Goal: Communication & Community: Answer question/provide support

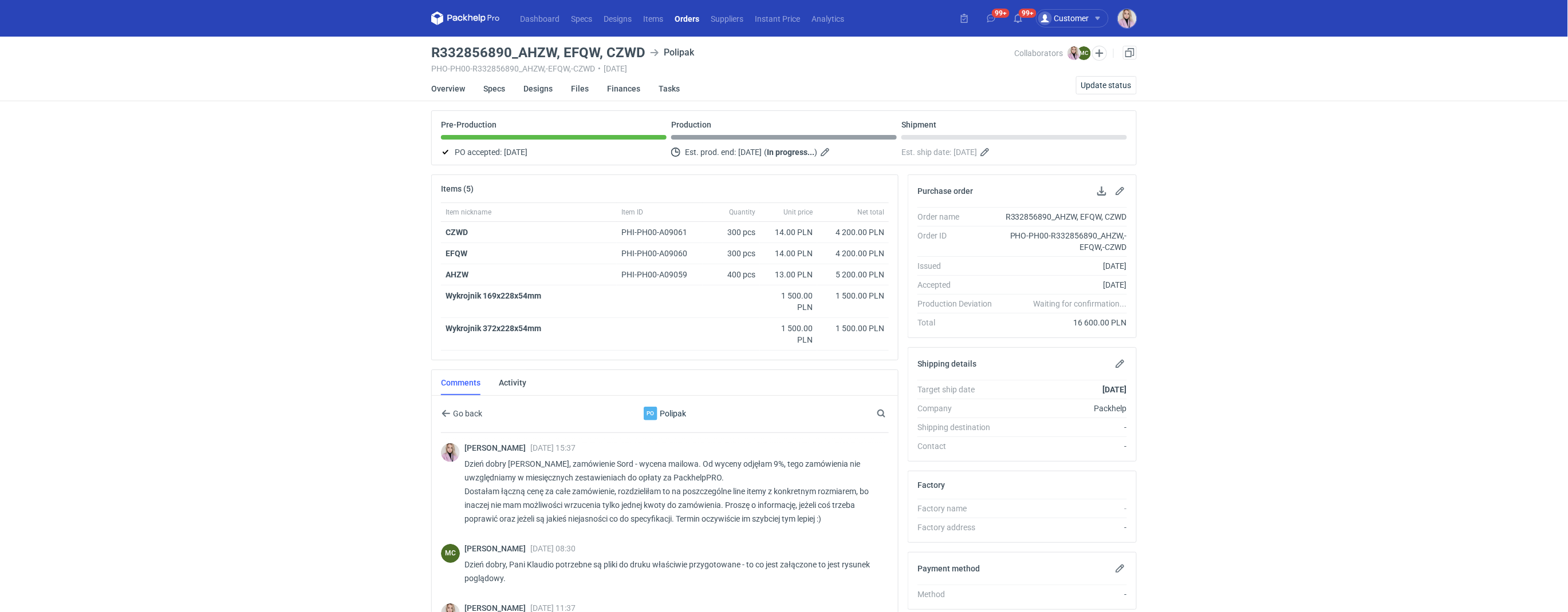
scroll to position [216, 0]
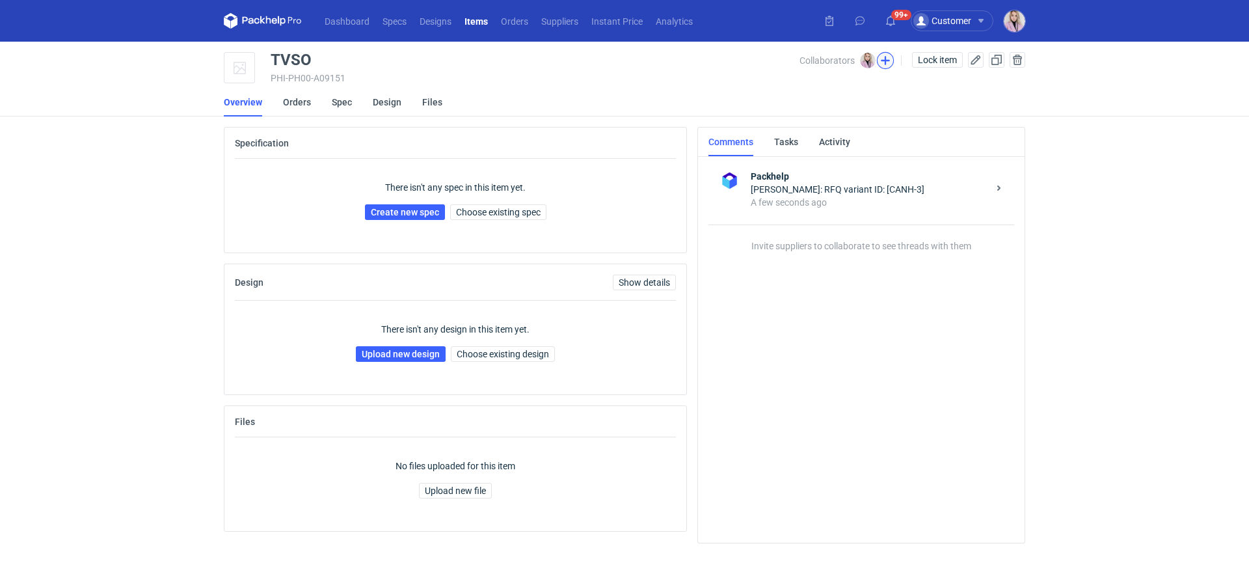
click at [884, 61] on button "button" at bounding box center [885, 60] width 17 height 17
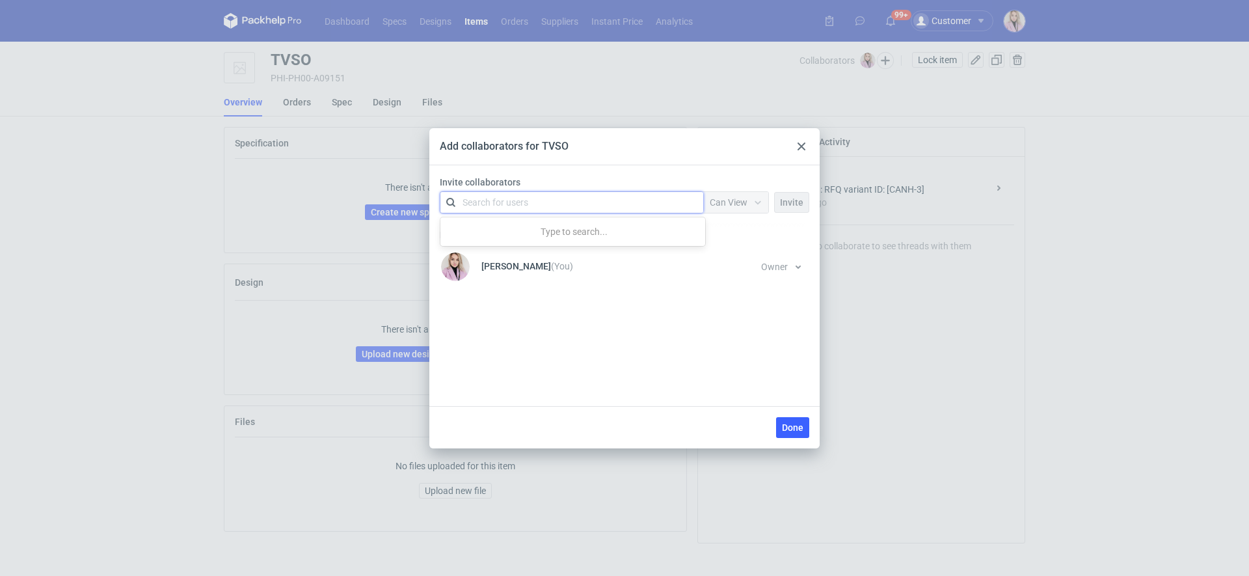
click at [549, 197] on div "Search for users" at bounding box center [569, 202] width 226 height 18
type input "malgo"
click at [528, 236] on div "Małgorzata Nowotna • Adams Packaging" at bounding box center [546, 233] width 148 height 13
click at [768, 198] on div at bounding box center [758, 202] width 21 height 10
click at [734, 257] on span "Can Edit" at bounding box center [733, 252] width 34 height 13
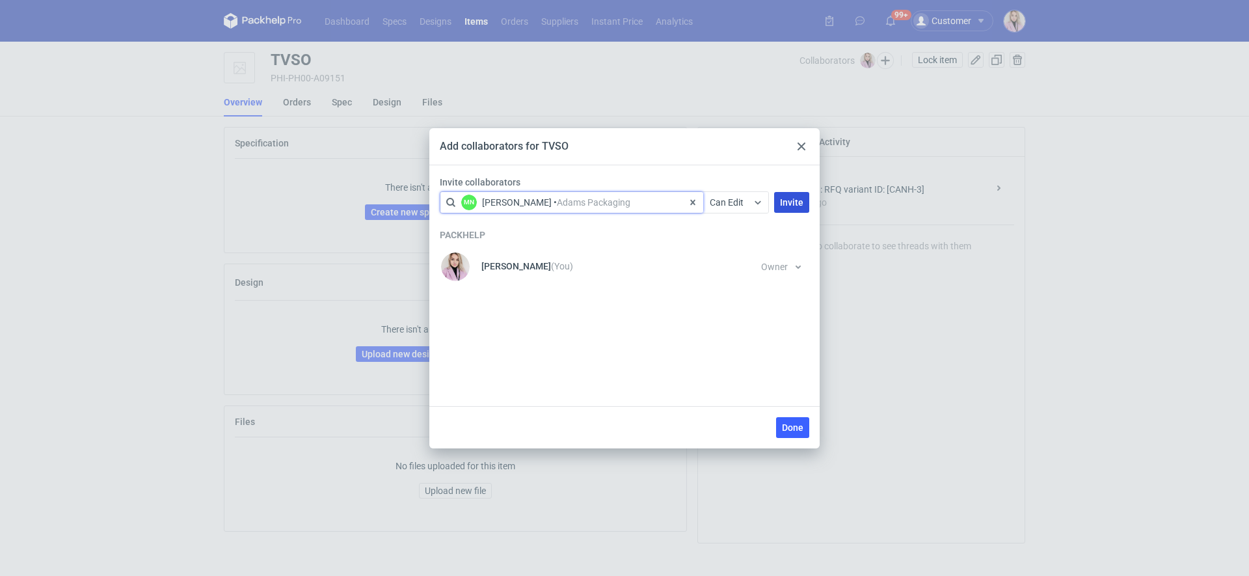
click at [788, 198] on span "Invite" at bounding box center [791, 202] width 23 height 9
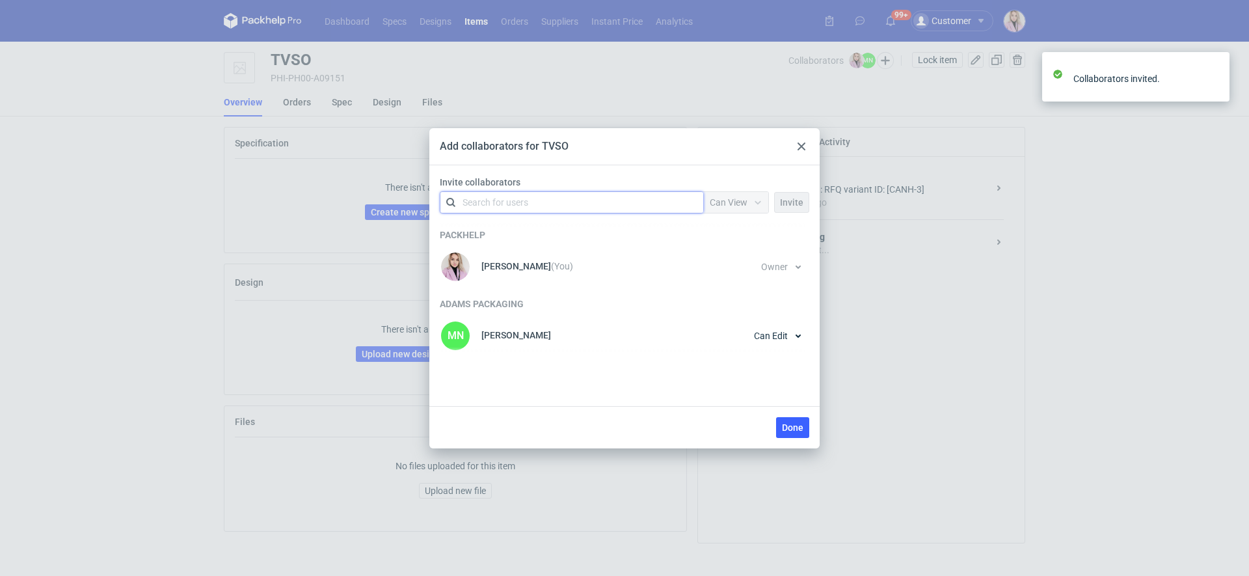
click at [580, 201] on div "Search for users" at bounding box center [569, 202] width 226 height 18
type input "marty"
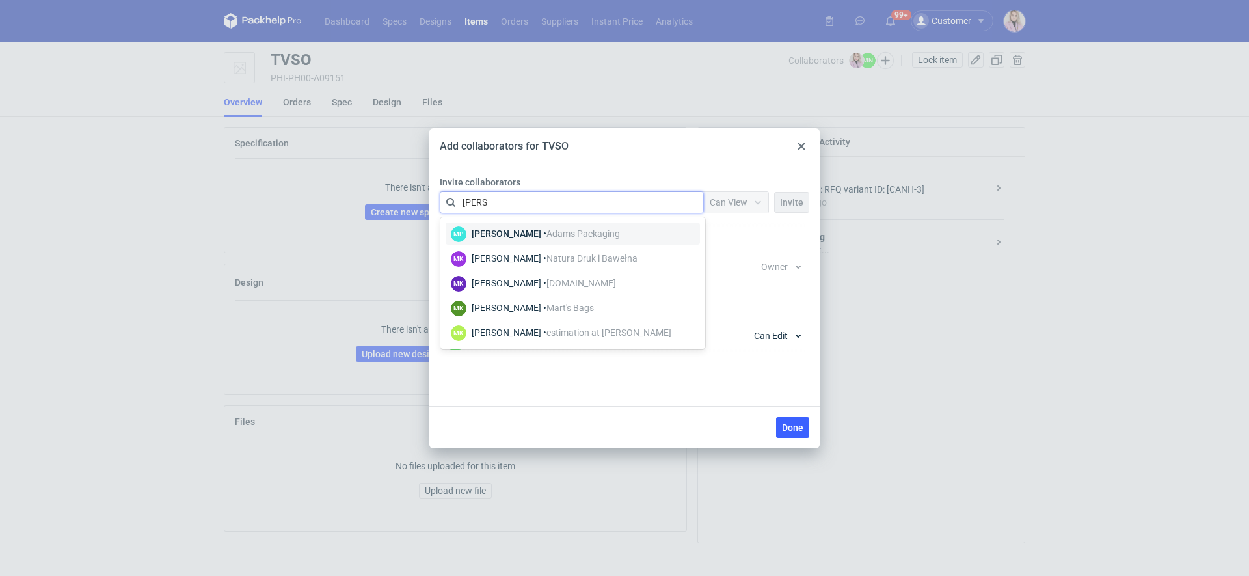
click at [535, 234] on div "Martyna Paroń • Adams Packaging" at bounding box center [546, 233] width 148 height 13
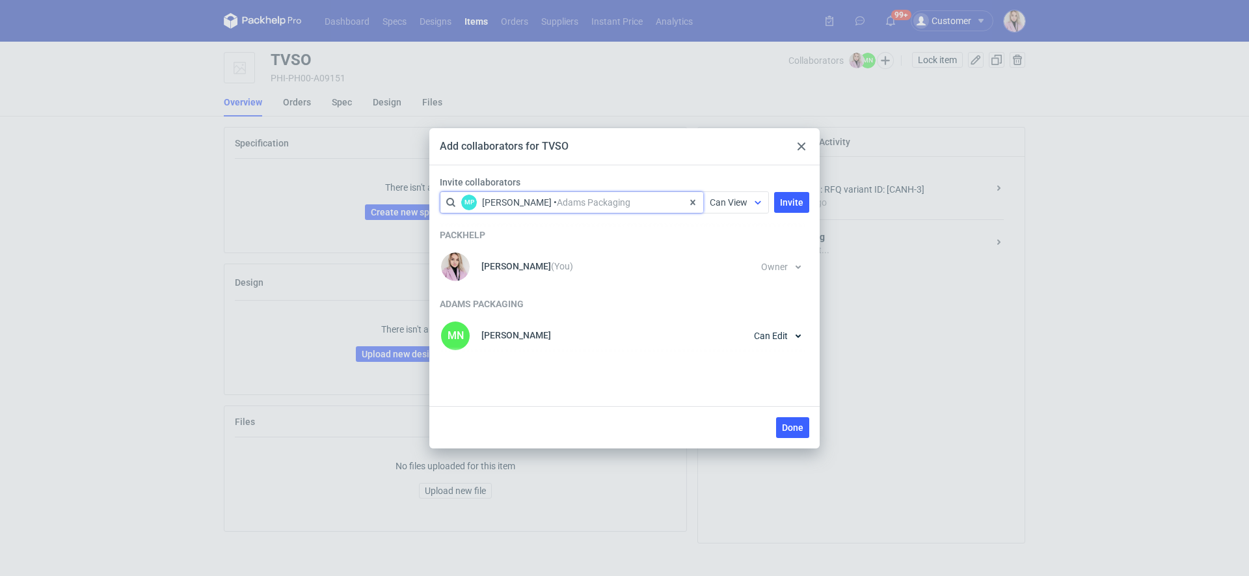
click at [752, 206] on div at bounding box center [758, 202] width 21 height 10
click at [752, 246] on div "Can Edit" at bounding box center [738, 252] width 44 height 13
click at [788, 195] on button "Invite" at bounding box center [791, 202] width 35 height 21
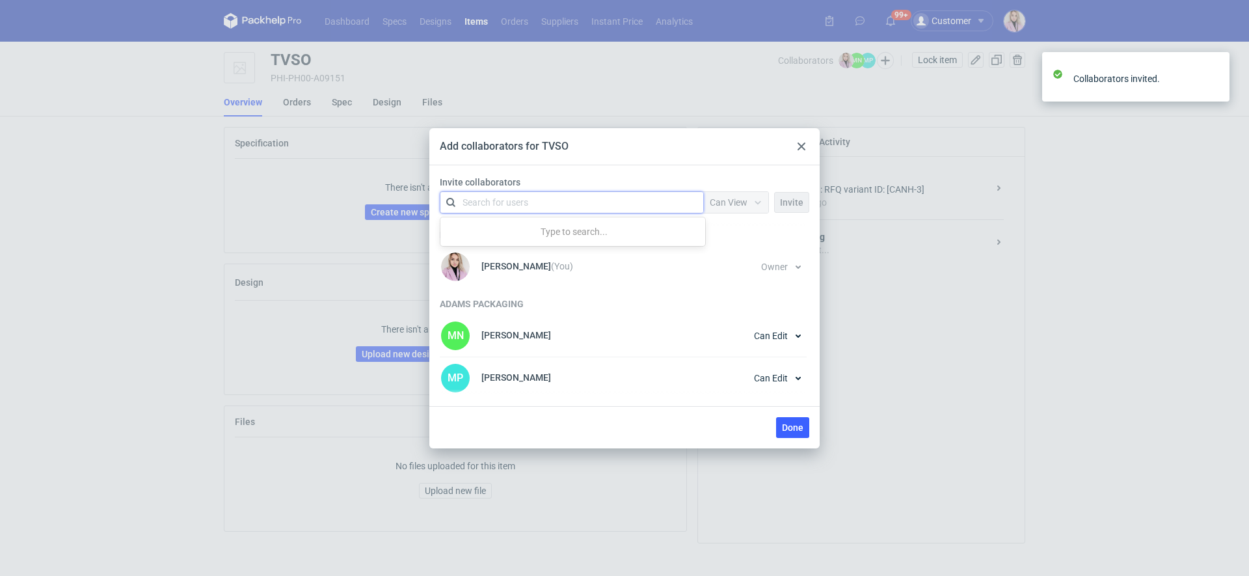
click at [617, 199] on div "Search for users" at bounding box center [569, 202] width 226 height 18
type input "czapr"
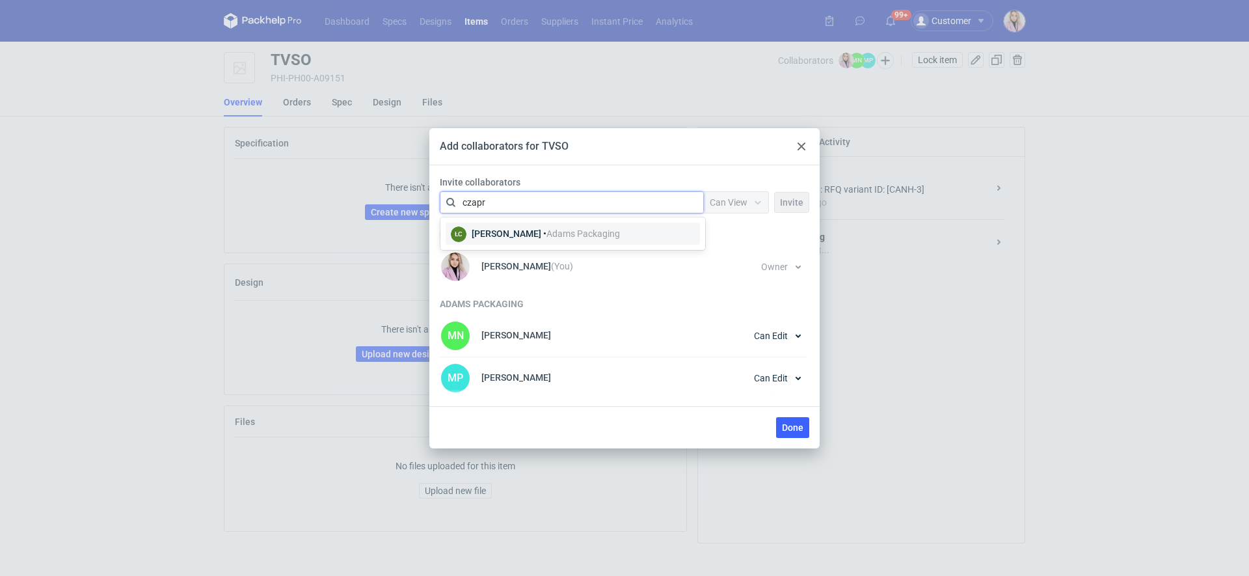
click at [580, 230] on span "Adams Packaging" at bounding box center [584, 233] width 74 height 10
drag, startPoint x: 735, startPoint y: 202, endPoint x: 736, endPoint y: 210, distance: 7.2
click at [735, 202] on span "Can View" at bounding box center [729, 202] width 38 height 10
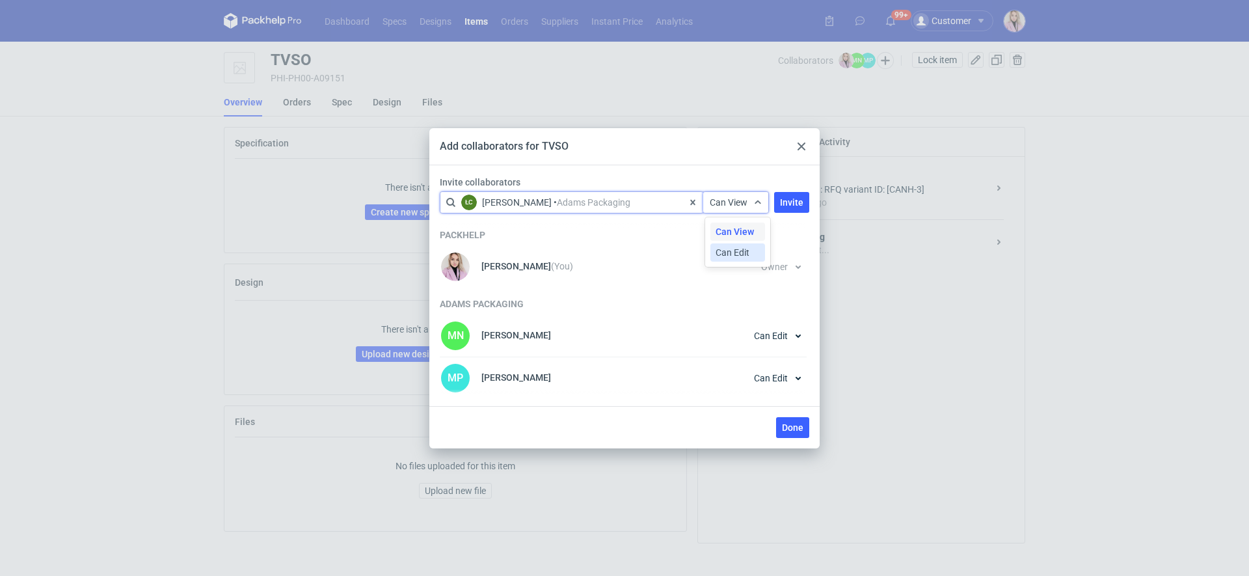
click at [735, 257] on span "Can Edit" at bounding box center [733, 252] width 34 height 13
click at [785, 208] on button "Invite" at bounding box center [791, 202] width 35 height 21
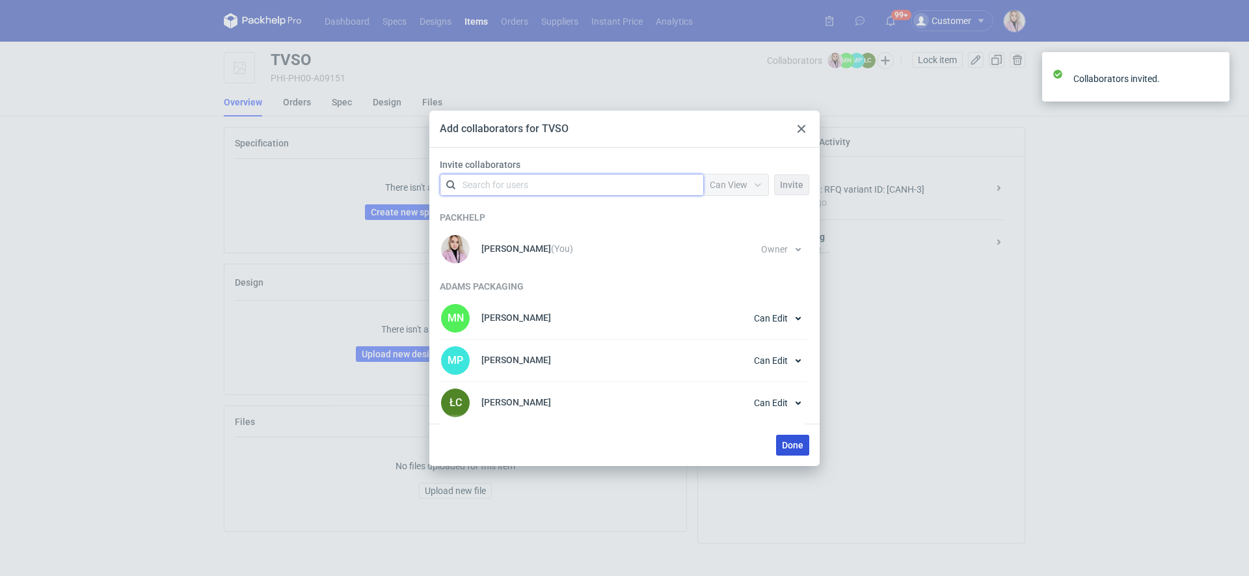
click at [791, 441] on span "Done" at bounding box center [792, 445] width 21 height 9
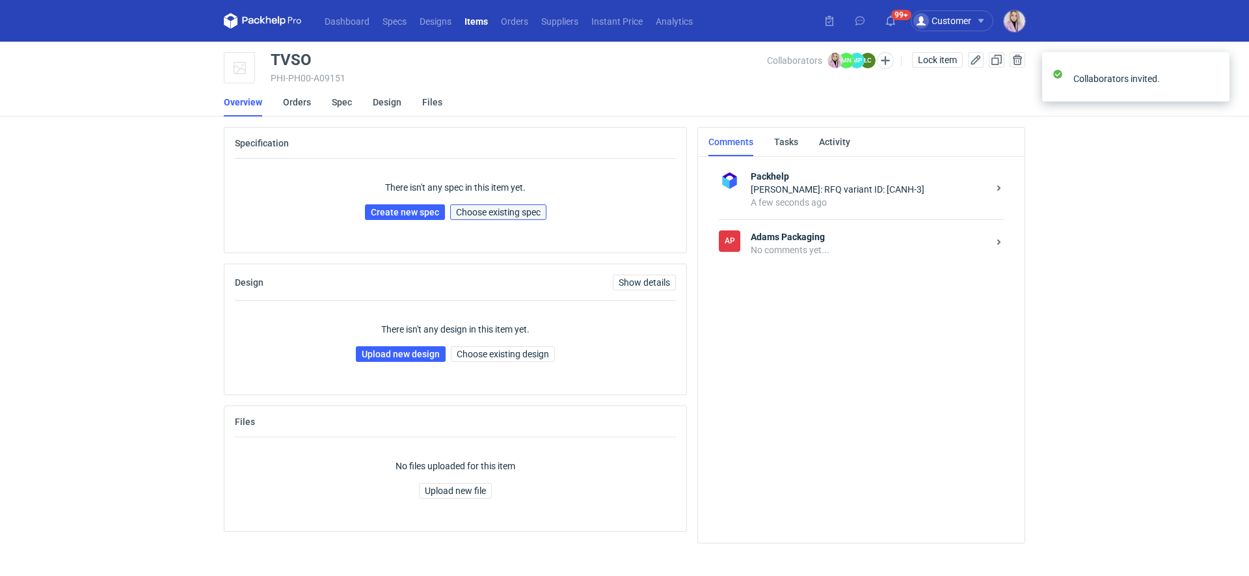
click at [496, 213] on span "Choose existing spec" at bounding box center [498, 212] width 85 height 9
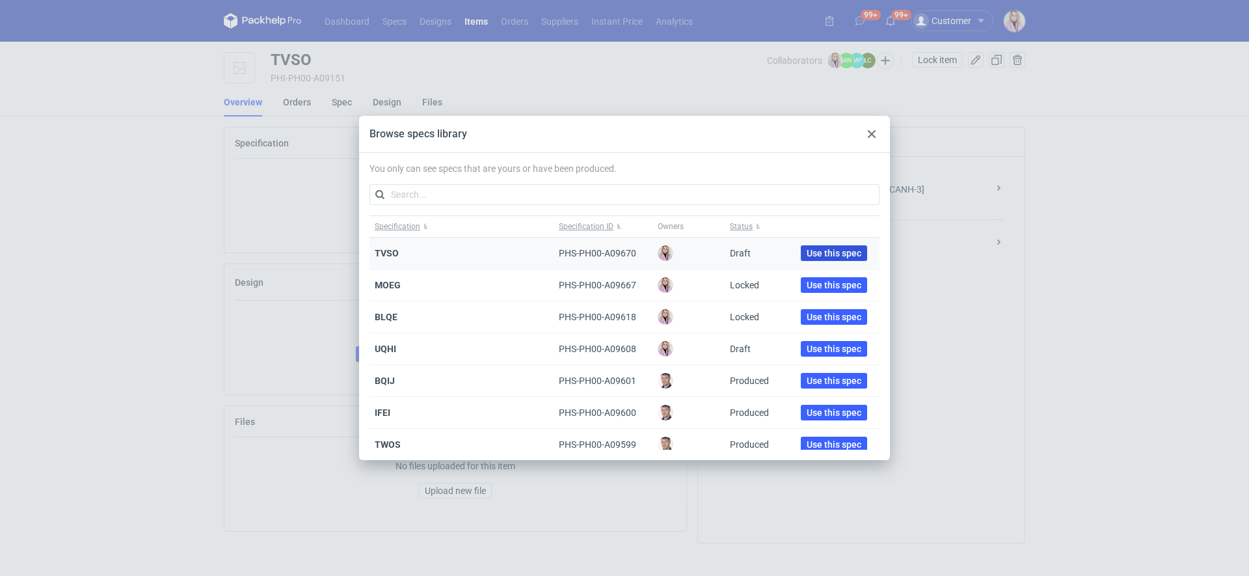
click at [832, 251] on span "Use this spec" at bounding box center [834, 253] width 55 height 9
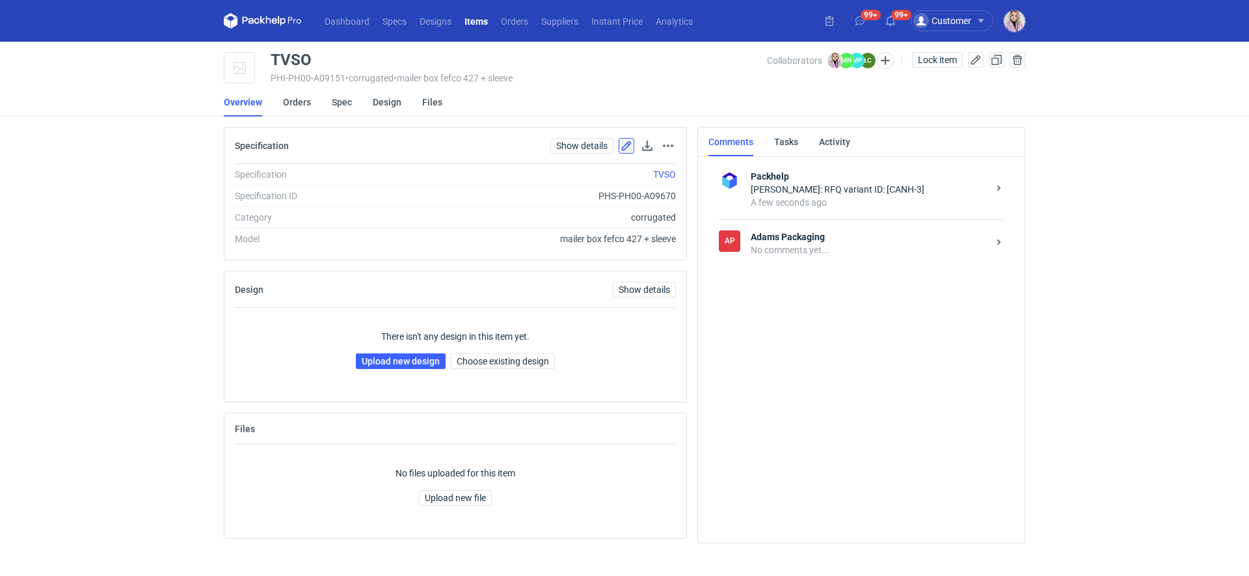
click at [623, 146] on button "button" at bounding box center [627, 146] width 16 height 16
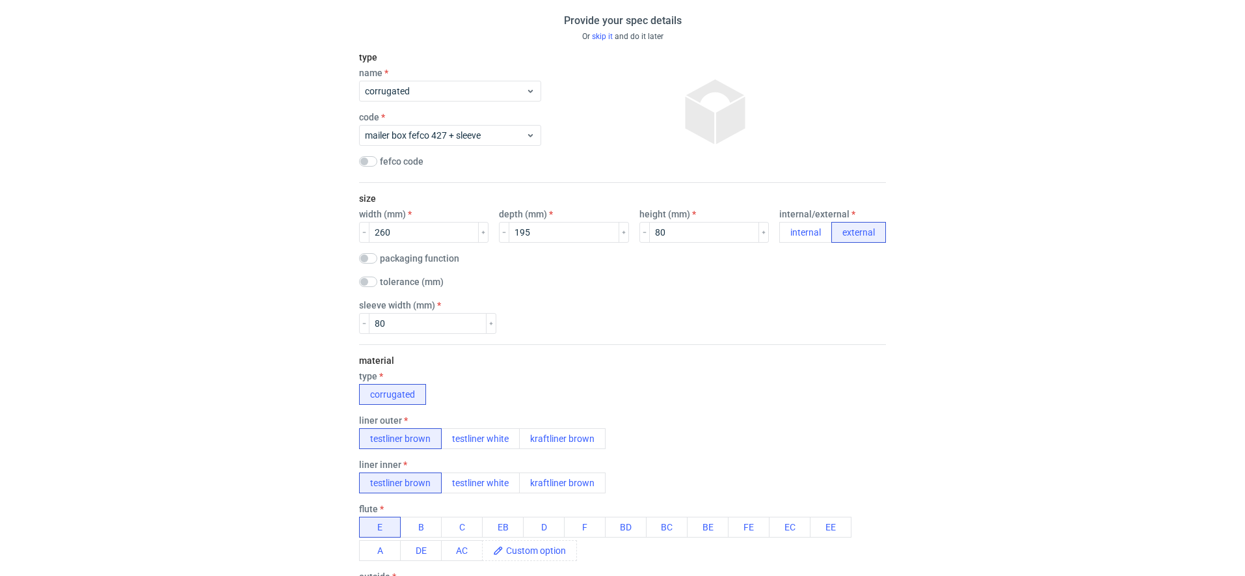
scroll to position [81, 0]
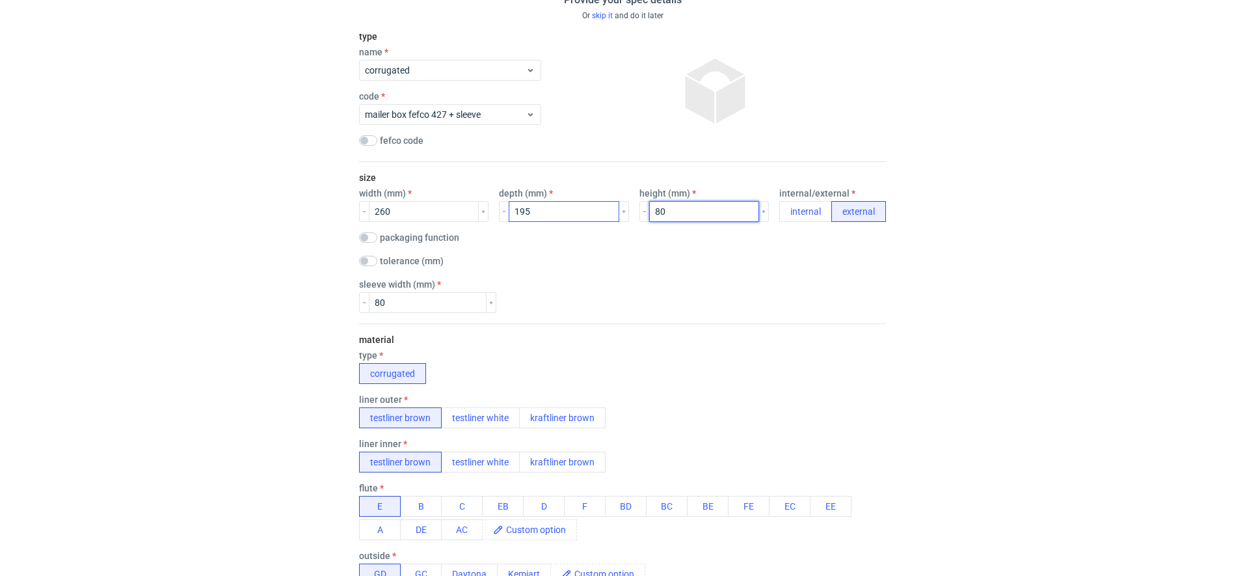
drag, startPoint x: 668, startPoint y: 205, endPoint x: 591, endPoint y: 204, distance: 76.1
click at [591, 204] on div "width (mm) 260 depth (mm) 195 height (mm) 80 internal/external internal external" at bounding box center [622, 205] width 527 height 34
drag, startPoint x: 667, startPoint y: 208, endPoint x: 616, endPoint y: 208, distance: 50.8
click at [617, 208] on div "width (mm) 260 depth (mm) 195 height (mm) 80 internal/external internal external" at bounding box center [622, 205] width 527 height 34
type input "90"
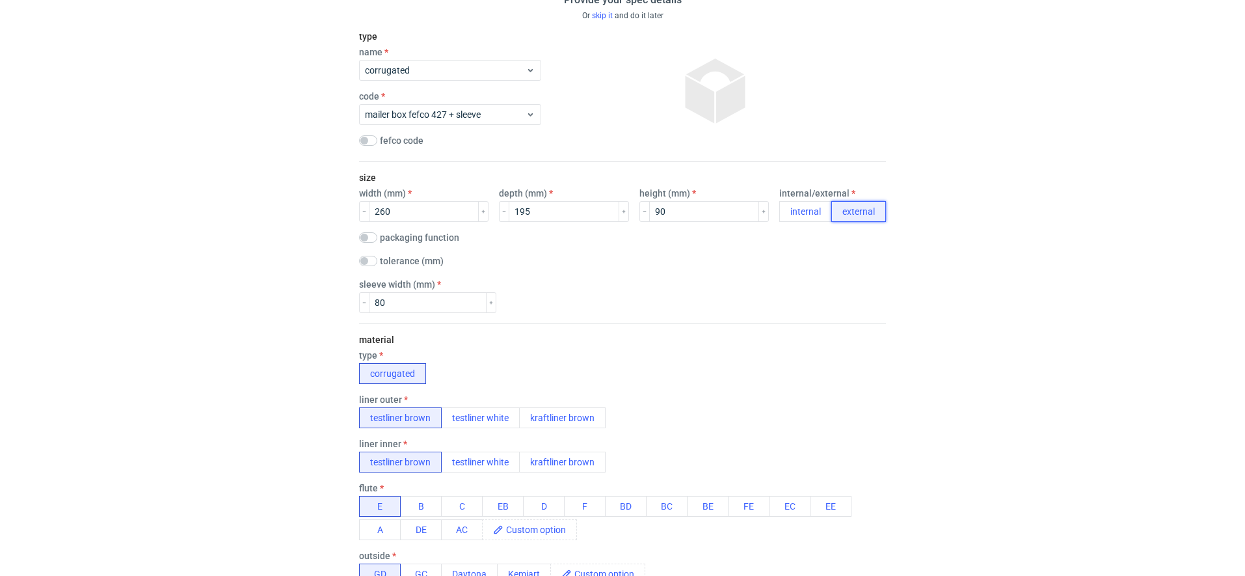
click at [852, 212] on button "external" at bounding box center [859, 211] width 55 height 21
click at [804, 310] on div "sleeve width (mm) 80" at bounding box center [622, 296] width 527 height 34
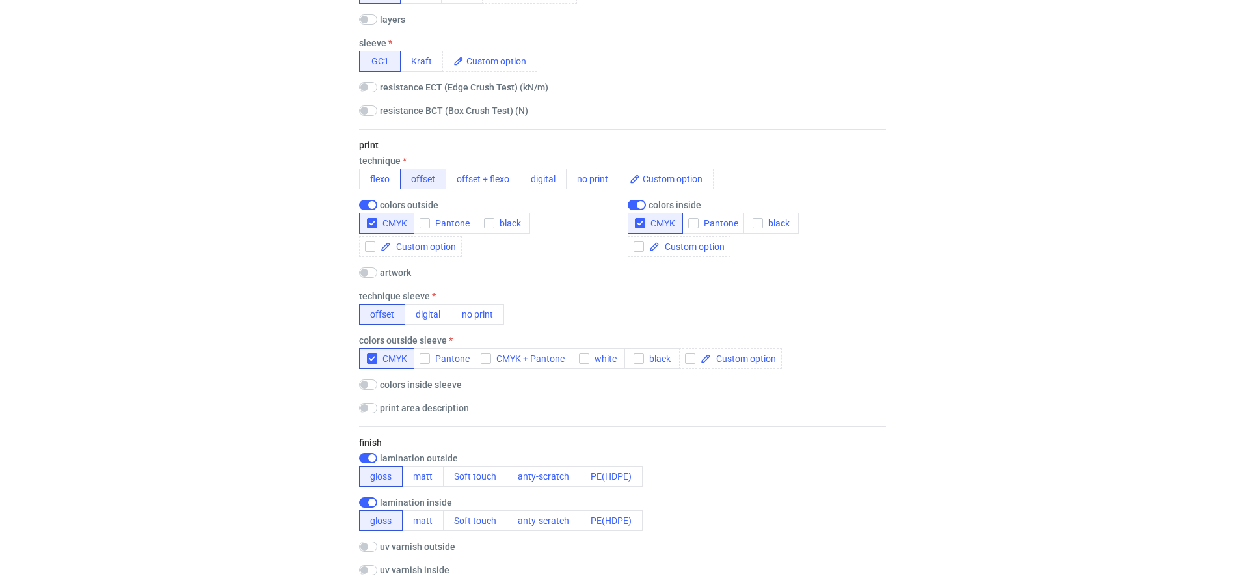
scroll to position [1558, 0]
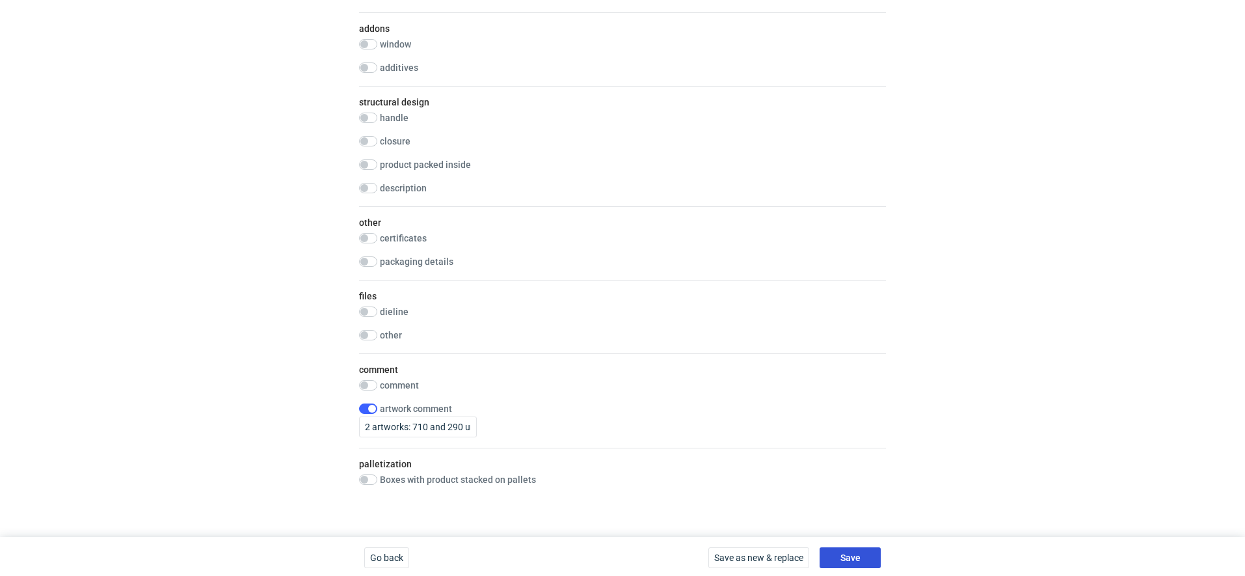
click at [866, 556] on button "Save" at bounding box center [850, 557] width 61 height 21
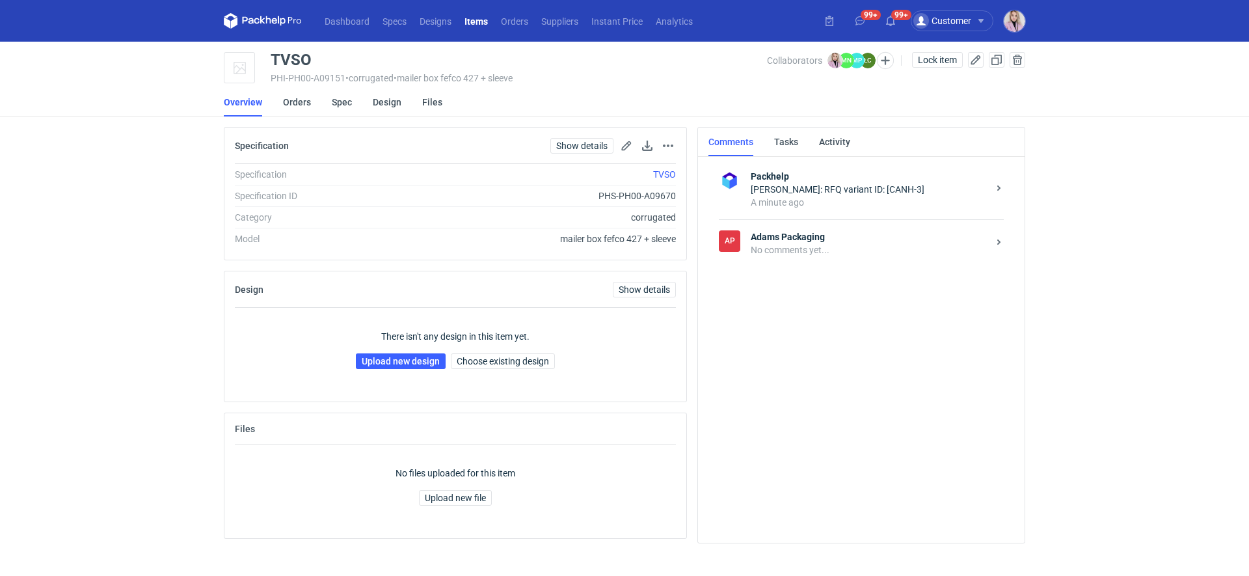
click at [800, 237] on strong "Adams Packaging" at bounding box center [869, 236] width 237 height 13
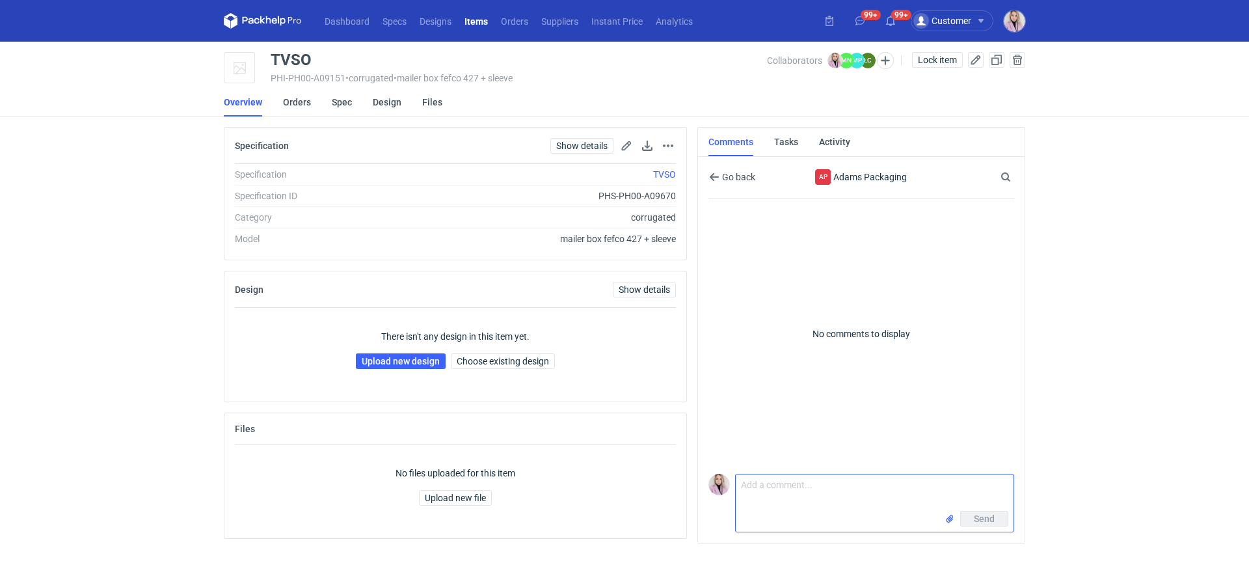
click at [785, 496] on textarea "Comment message" at bounding box center [875, 492] width 278 height 36
drag, startPoint x: 793, startPoint y: 492, endPoint x: 783, endPoint y: 492, distance: 9.8
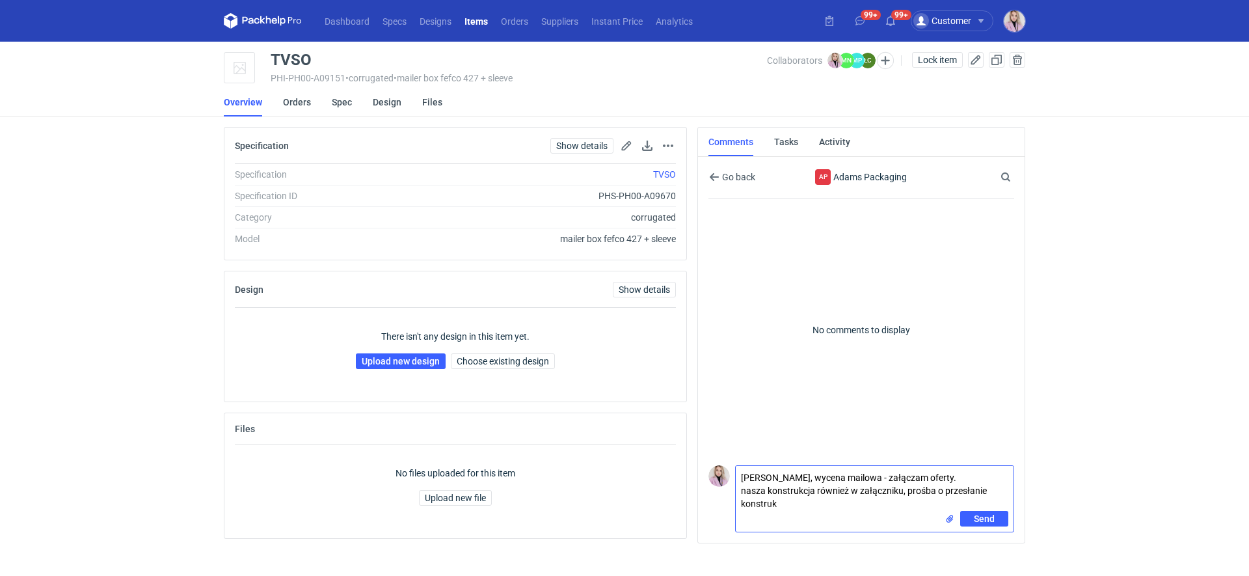
click at [786, 502] on textarea "Pani Małgosiu, wycena mailowa - załączam oferty. nasza konstrukcja również w za…" at bounding box center [875, 488] width 278 height 45
type textarea "Pani Małgosiu, wycena mailowa - załączam oferty. nasza konstrukcja również w za…"
click at [951, 518] on input "file" at bounding box center [950, 519] width 10 height 14
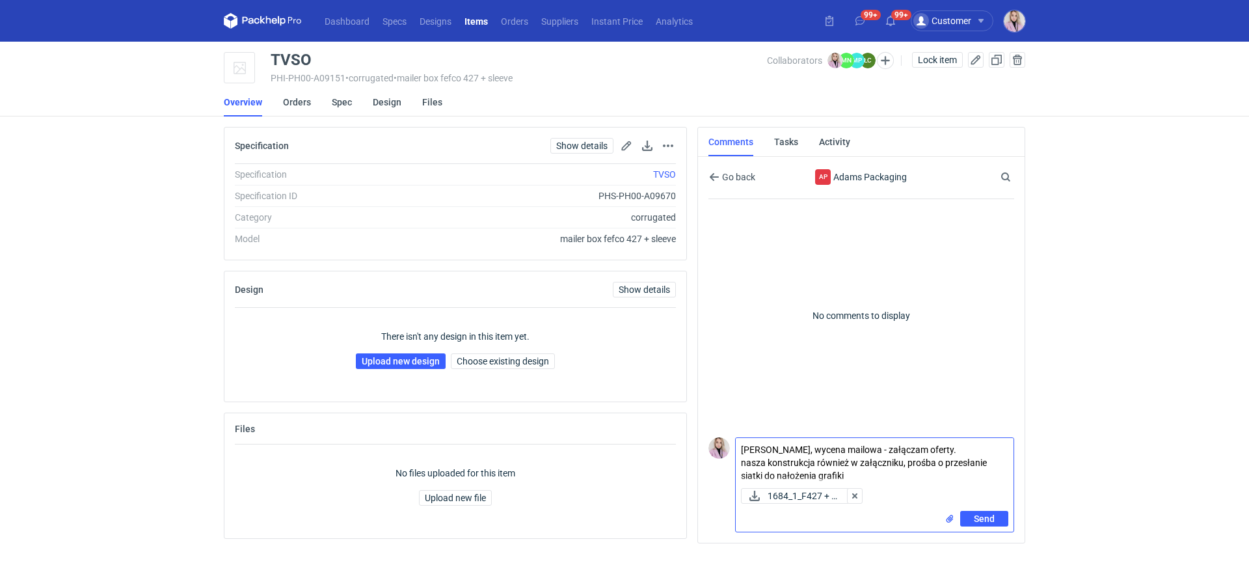
click at [953, 524] on input "file" at bounding box center [950, 519] width 10 height 14
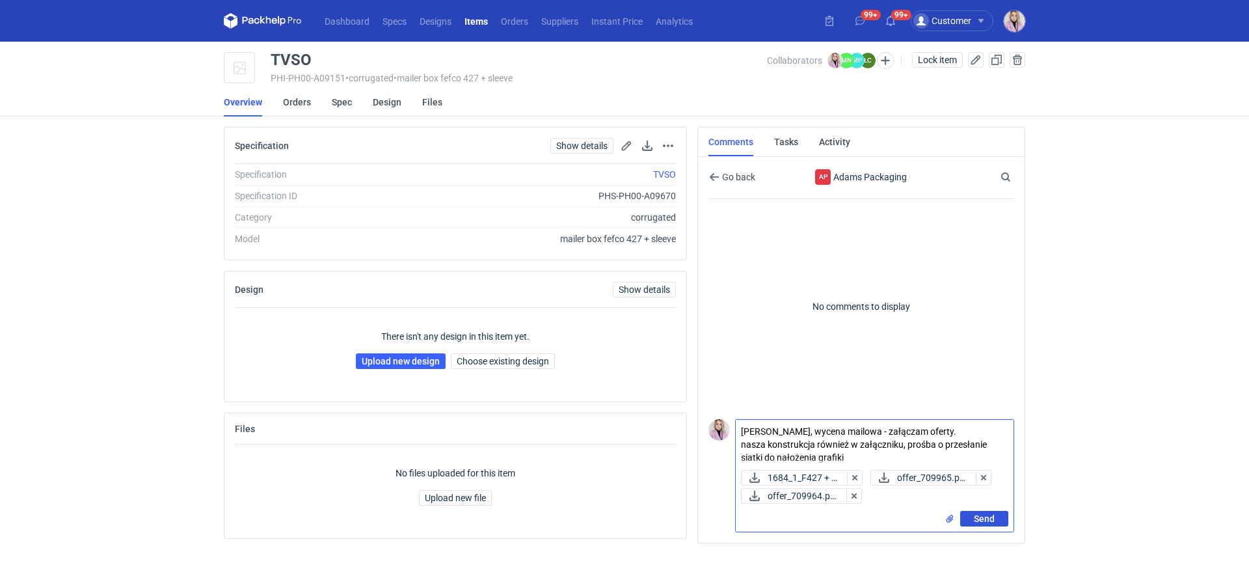
click at [979, 514] on span "Send" at bounding box center [984, 518] width 21 height 9
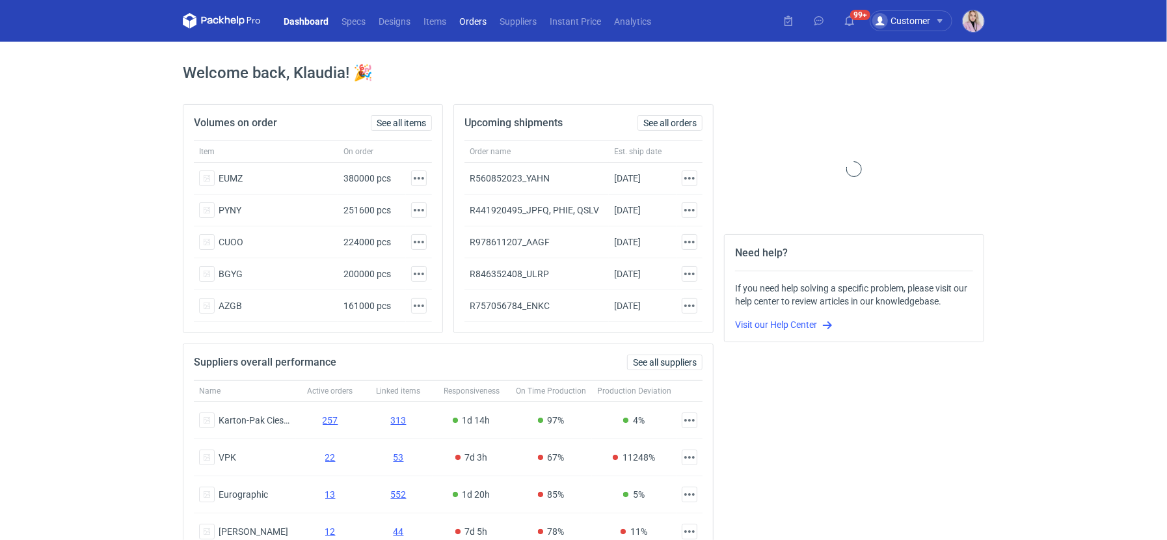
click at [480, 21] on link "Orders" at bounding box center [473, 21] width 40 height 16
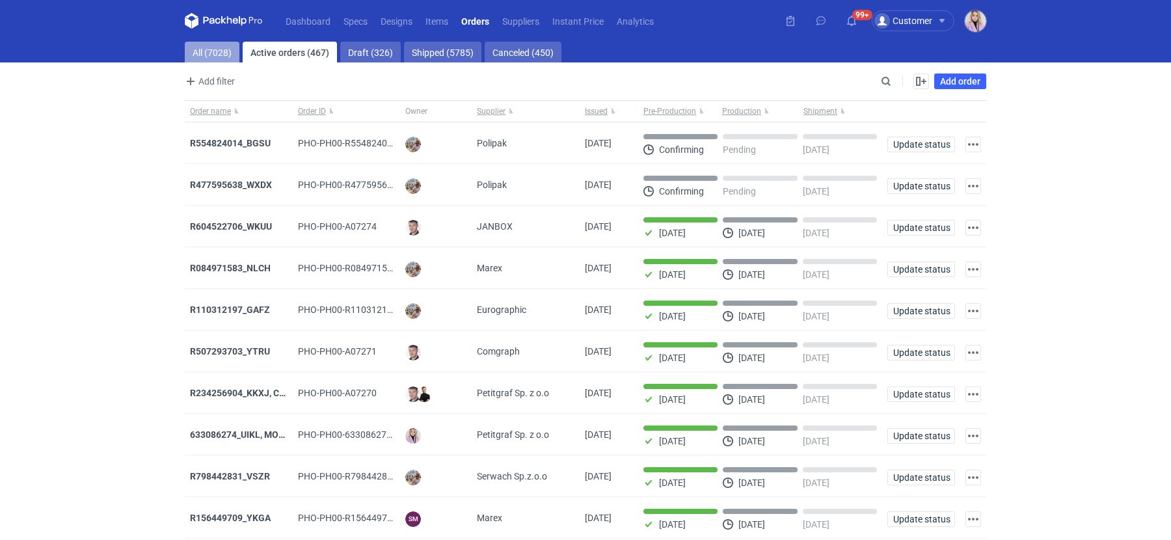
click at [226, 49] on link "All (7028)" at bounding box center [212, 52] width 55 height 21
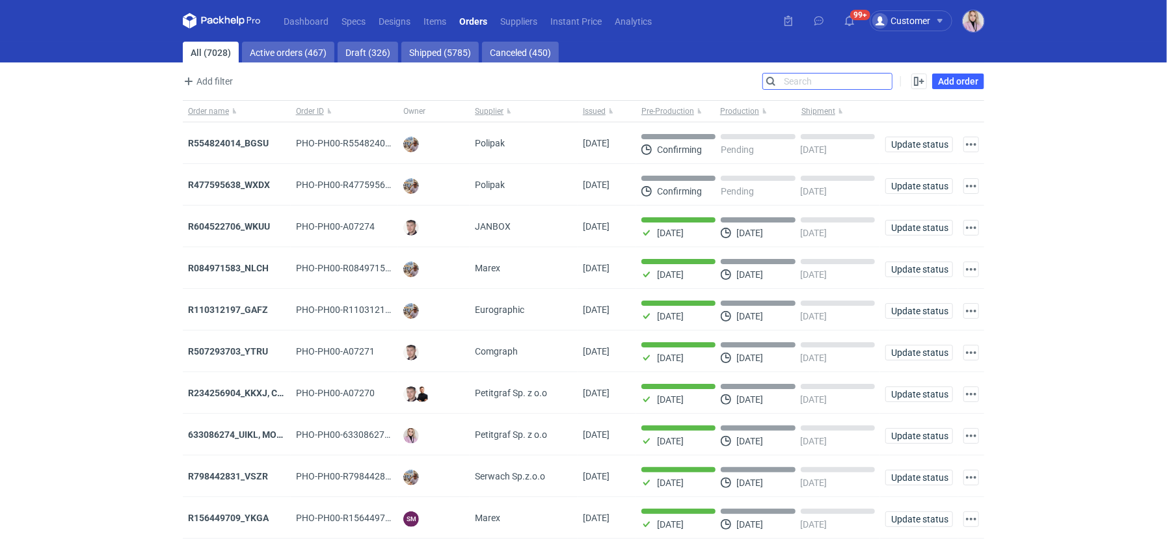
click at [882, 83] on input "Search" at bounding box center [827, 82] width 129 height 16
click at [883, 83] on input "Search" at bounding box center [827, 82] width 129 height 16
paste input "JDJL"
type input "JDJL"
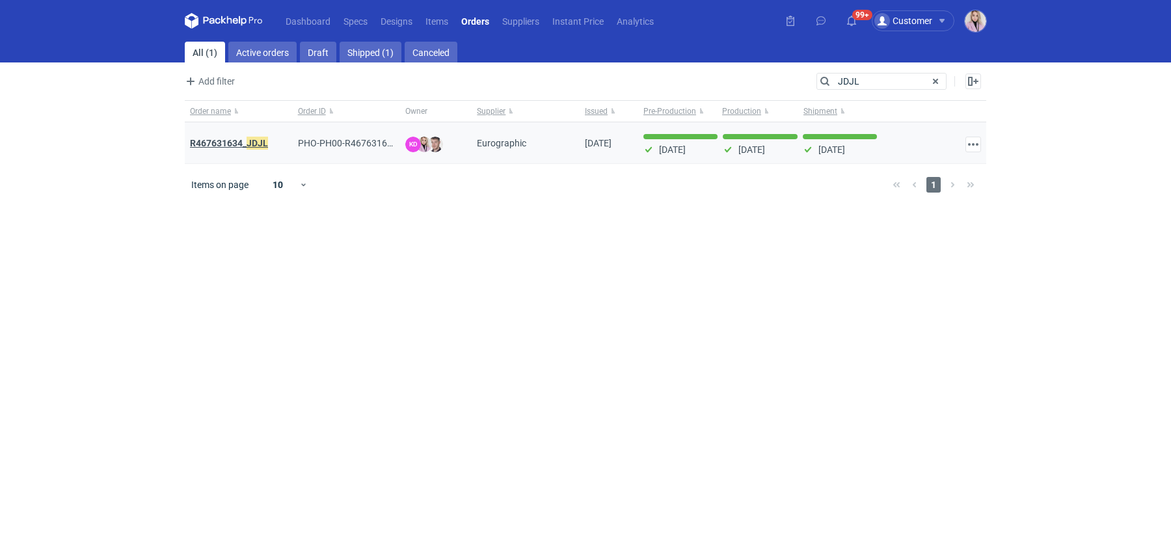
click at [225, 146] on strong "R467631634_ JDJL" at bounding box center [229, 143] width 78 height 14
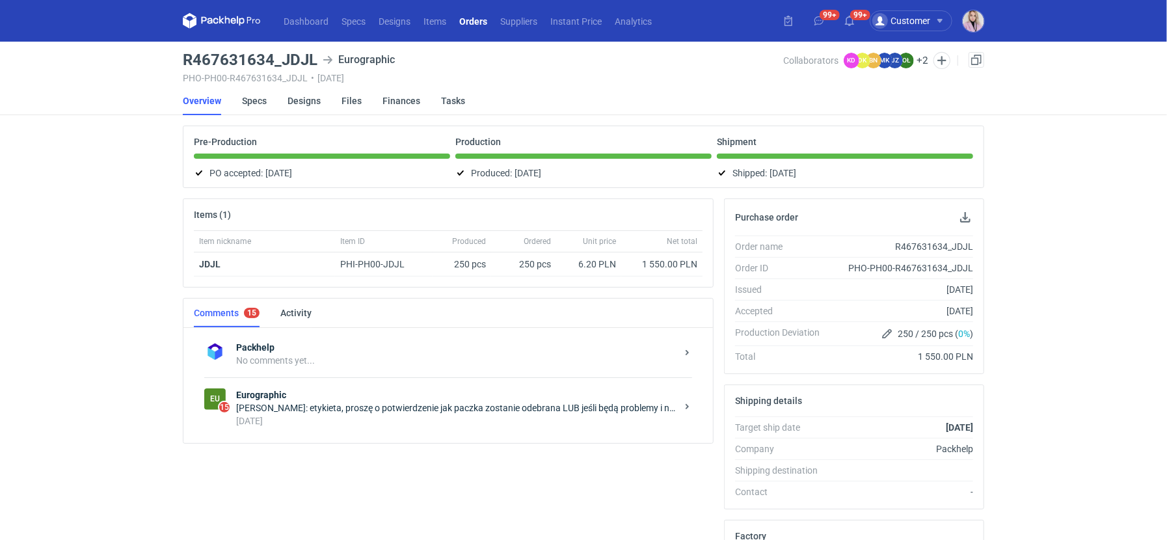
click at [420, 385] on div "Eu 15 Eurographic Maciej Sikora: etykieta, proszę o potwierdzenie jak paczka zo…" at bounding box center [448, 407] width 488 height 61
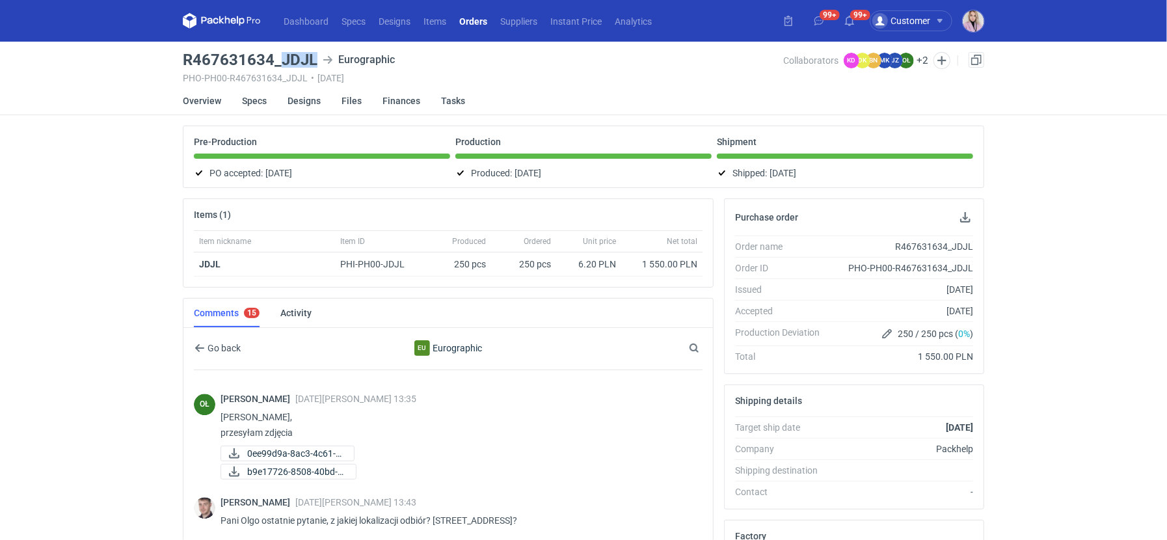
drag, startPoint x: 284, startPoint y: 57, endPoint x: 317, endPoint y: 58, distance: 32.5
click at [316, 58] on div "R467631634_JDJL Eurographic" at bounding box center [483, 60] width 601 height 16
copy h3 "JDJL"
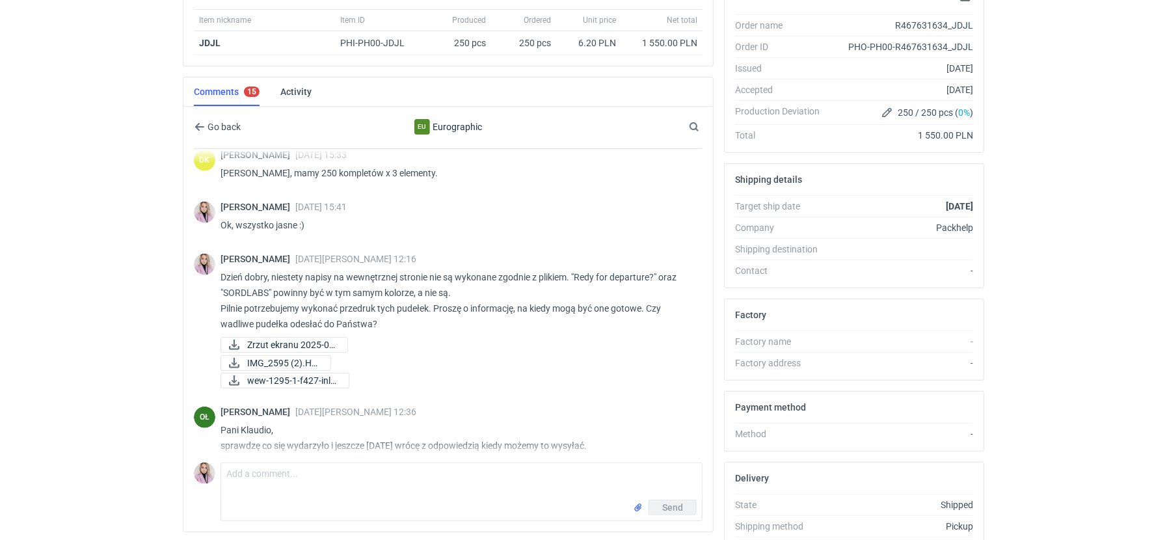
scroll to position [584, 0]
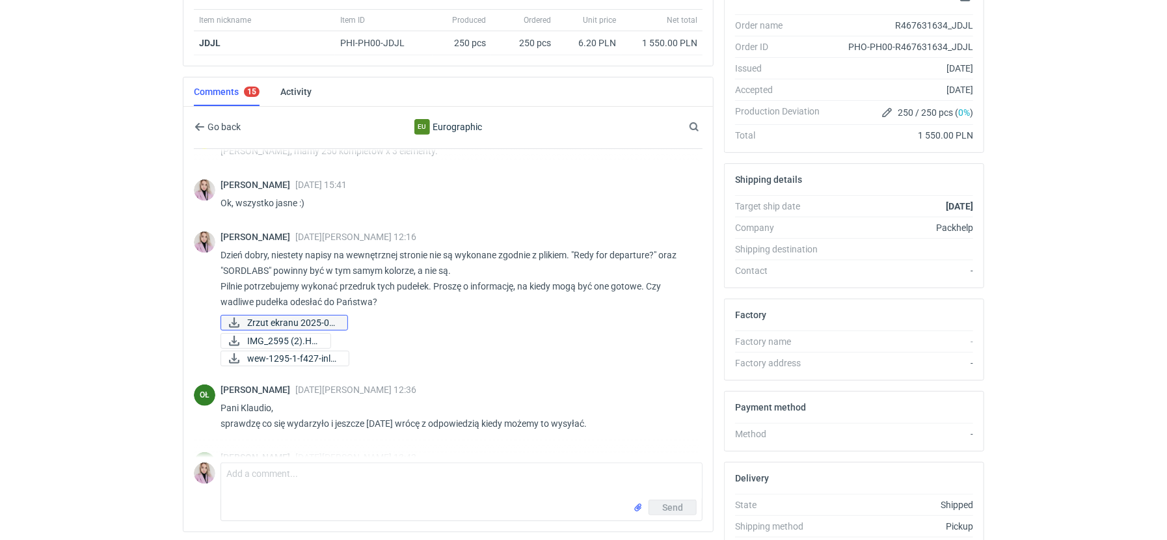
click at [288, 317] on span "Zrzut ekranu 2025-01..." at bounding box center [292, 323] width 90 height 14
click at [302, 334] on span "IMG_2595 (2).HEIC" at bounding box center [283, 341] width 73 height 14
click at [290, 353] on span "wew-1295-1-f427-inla..." at bounding box center [292, 358] width 91 height 14
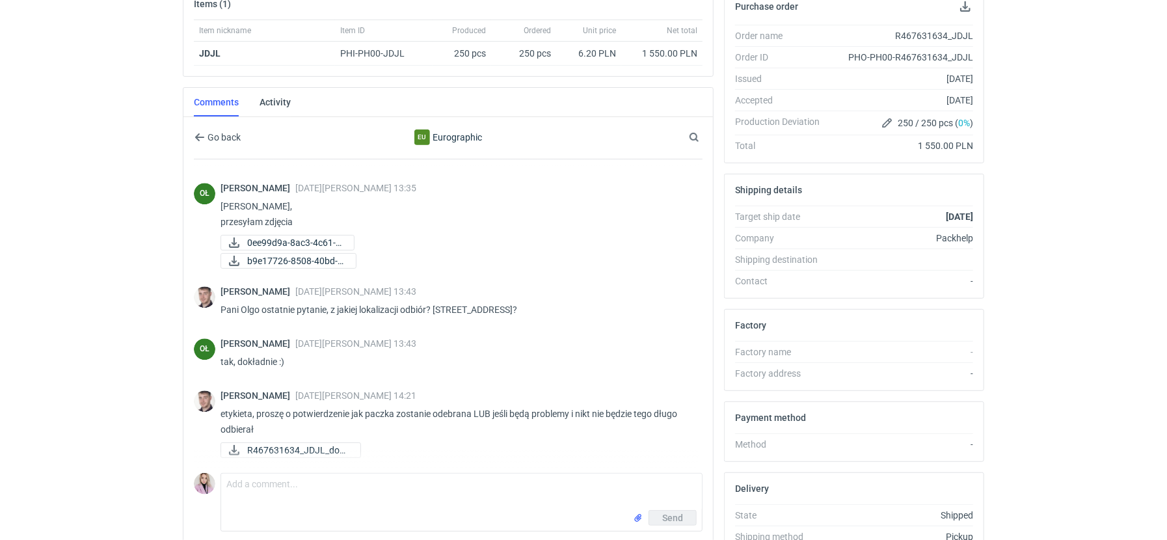
scroll to position [291, 0]
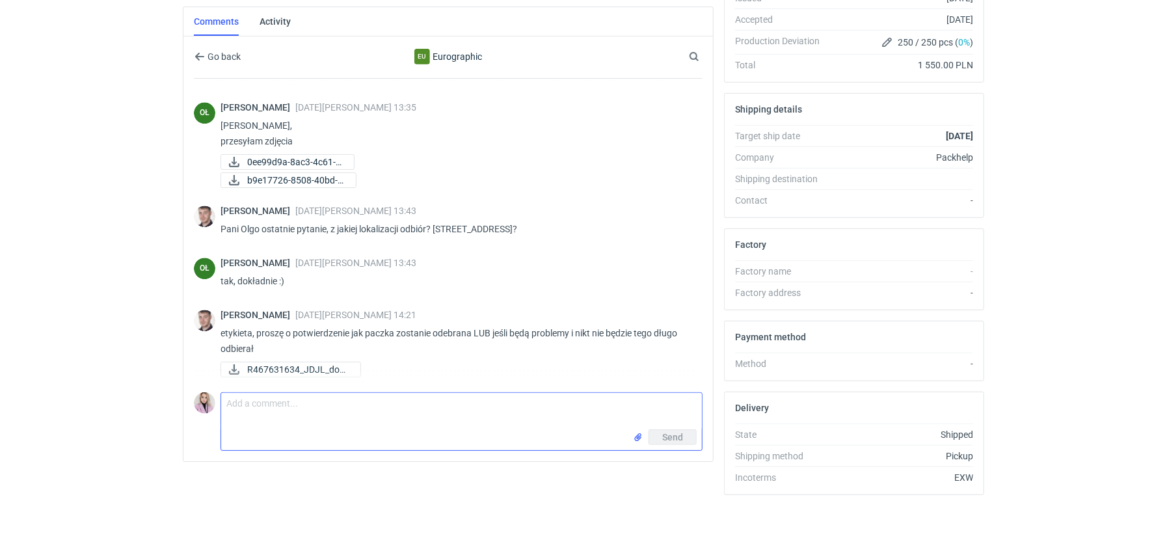
click at [316, 423] on textarea "Comment message" at bounding box center [461, 411] width 481 height 36
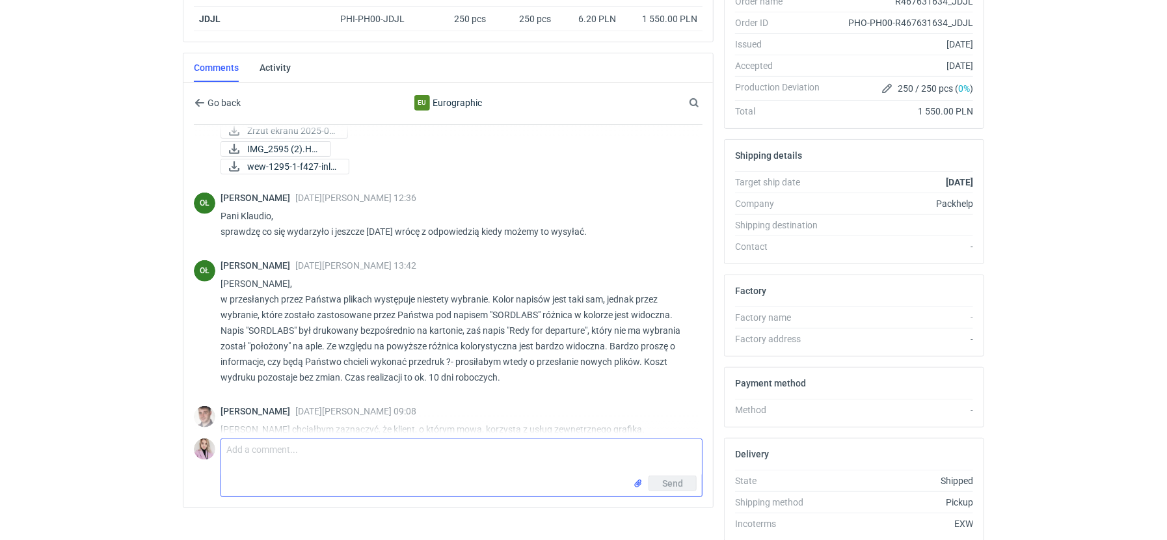
scroll to position [745, 0]
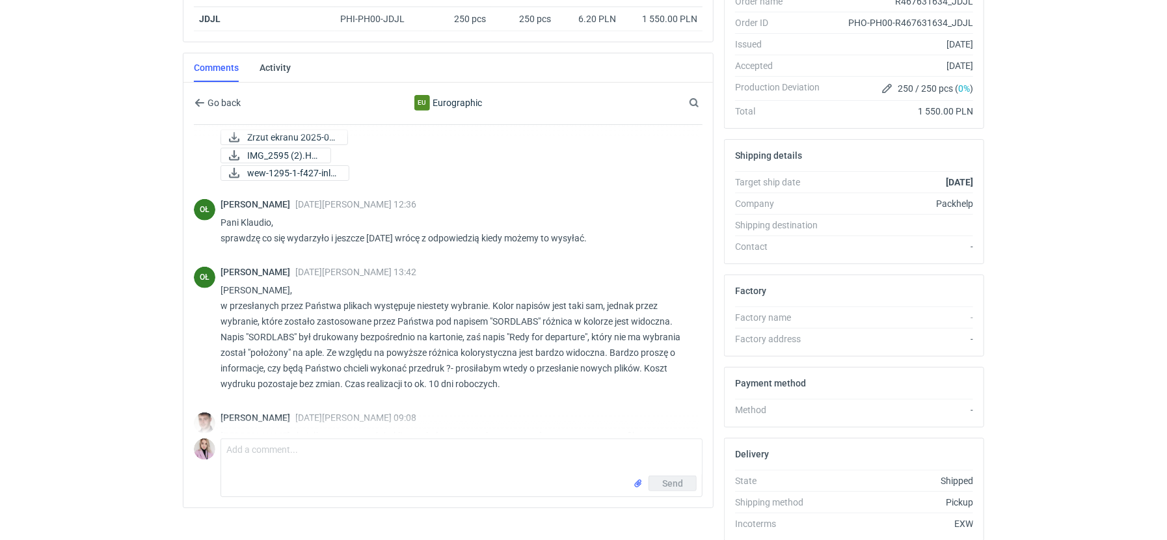
click at [64, 247] on div "Dashboard Specs Designs Items Orders Suppliers Instant Price Analytics 99+ 99+ …" at bounding box center [583, 25] width 1167 height 540
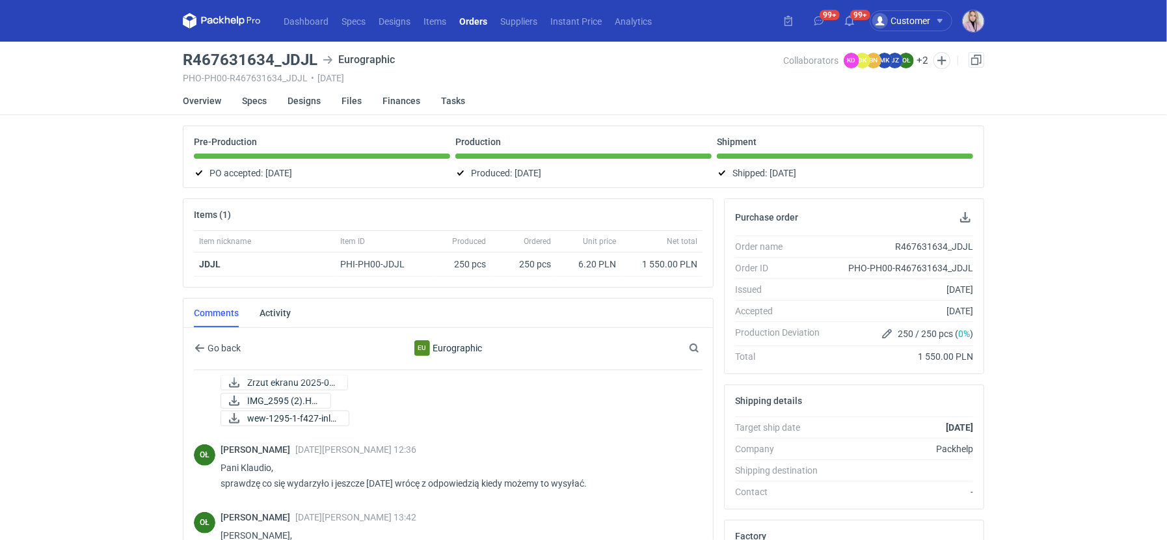
click at [226, 59] on h3 "R467631634_JDJL" at bounding box center [250, 60] width 135 height 16
copy h3 "R467631634_JDJL"
click at [248, 102] on link "Specs" at bounding box center [254, 101] width 25 height 29
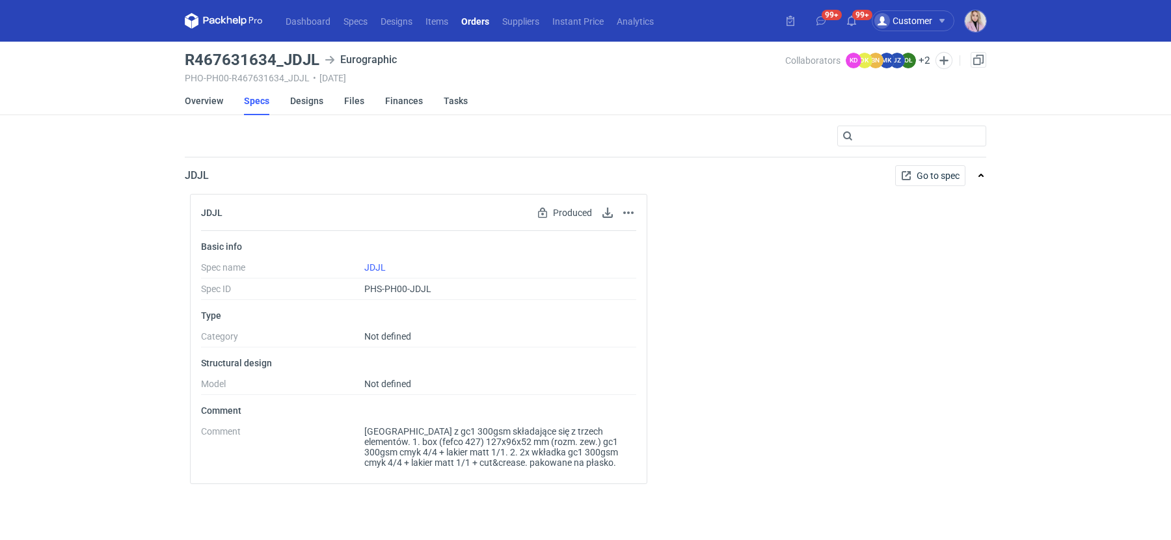
click at [725, 424] on div "JDJL Produced Spec has been produced and cannot be edited Go to spec page Basic…" at bounding box center [586, 344] width 802 height 301
click at [230, 47] on main "R467631634_JDJL Eurographic PHO-PH00-R467631634_JDJL • 11/12/2024 Collaborators…" at bounding box center [586, 291] width 812 height 498
copy h3 "R467631634_JDJL"
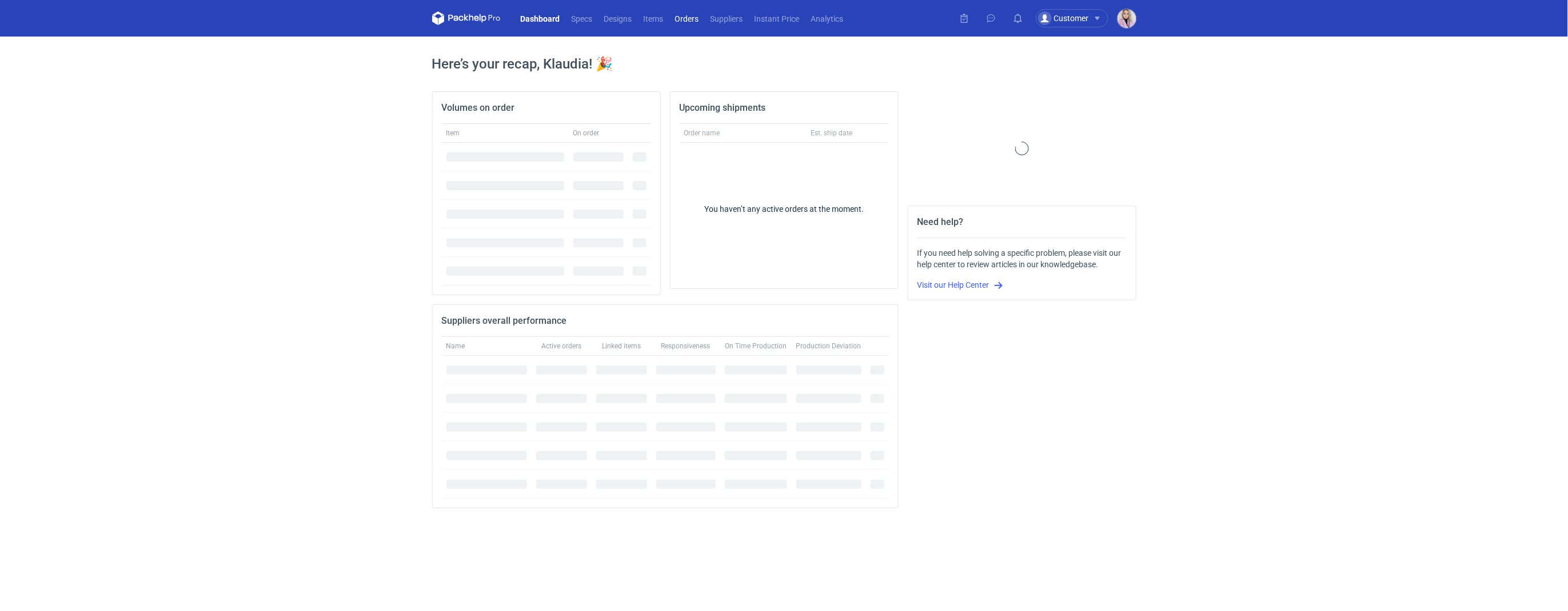
click at [687, 11] on link "Orders" at bounding box center [687, 18] width 35 height 14
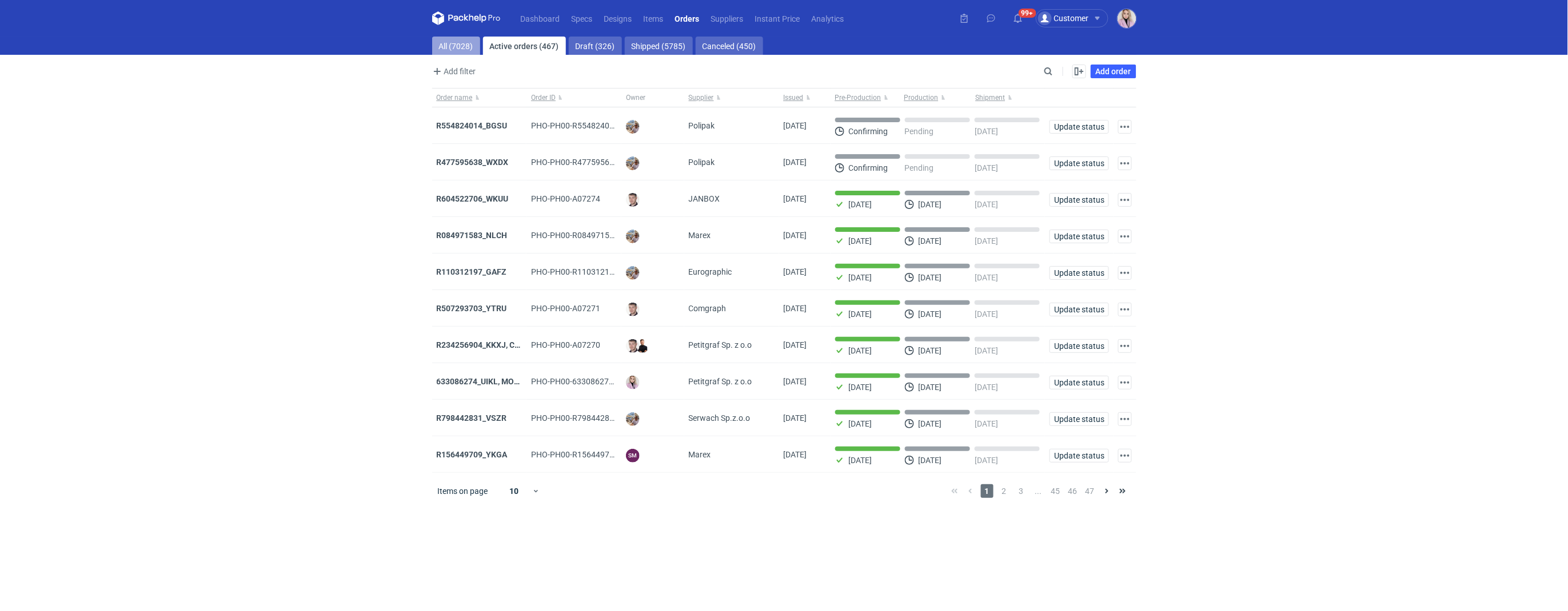
click at [462, 47] on link "All (7028)" at bounding box center [456, 46] width 48 height 18
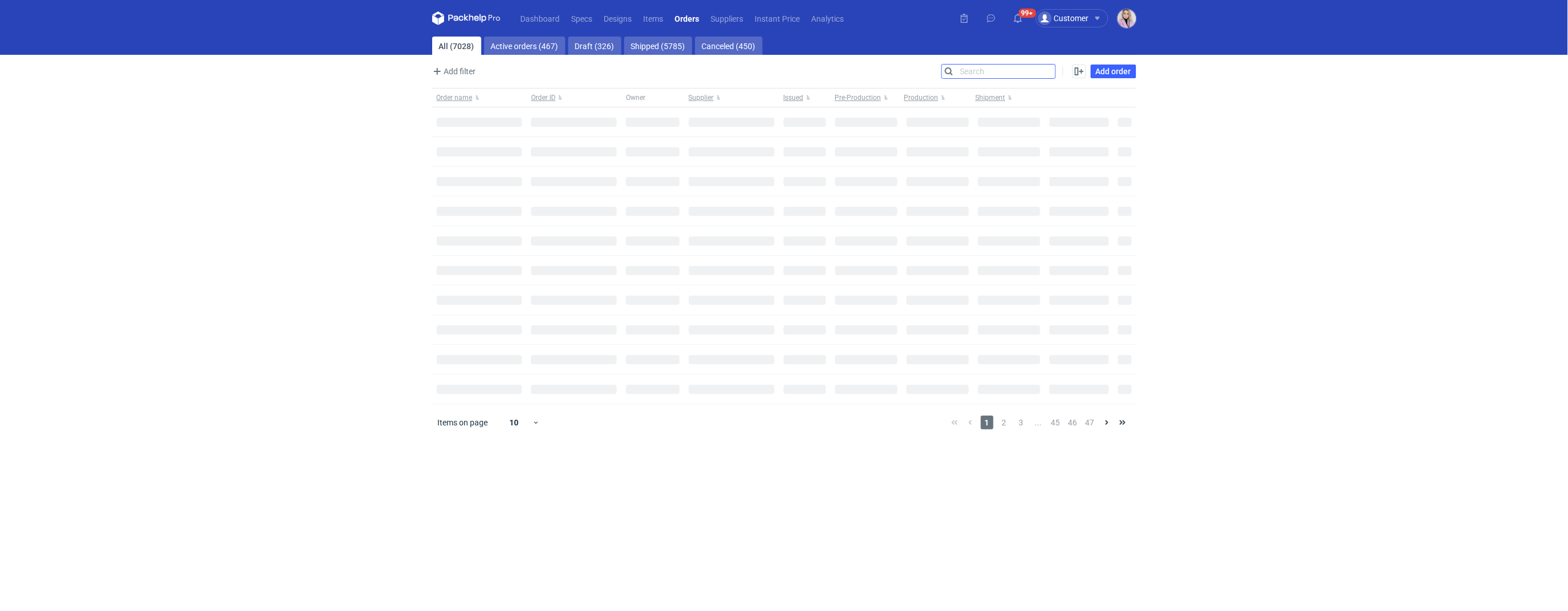
click at [1043, 69] on input "Search" at bounding box center [998, 72] width 113 height 14
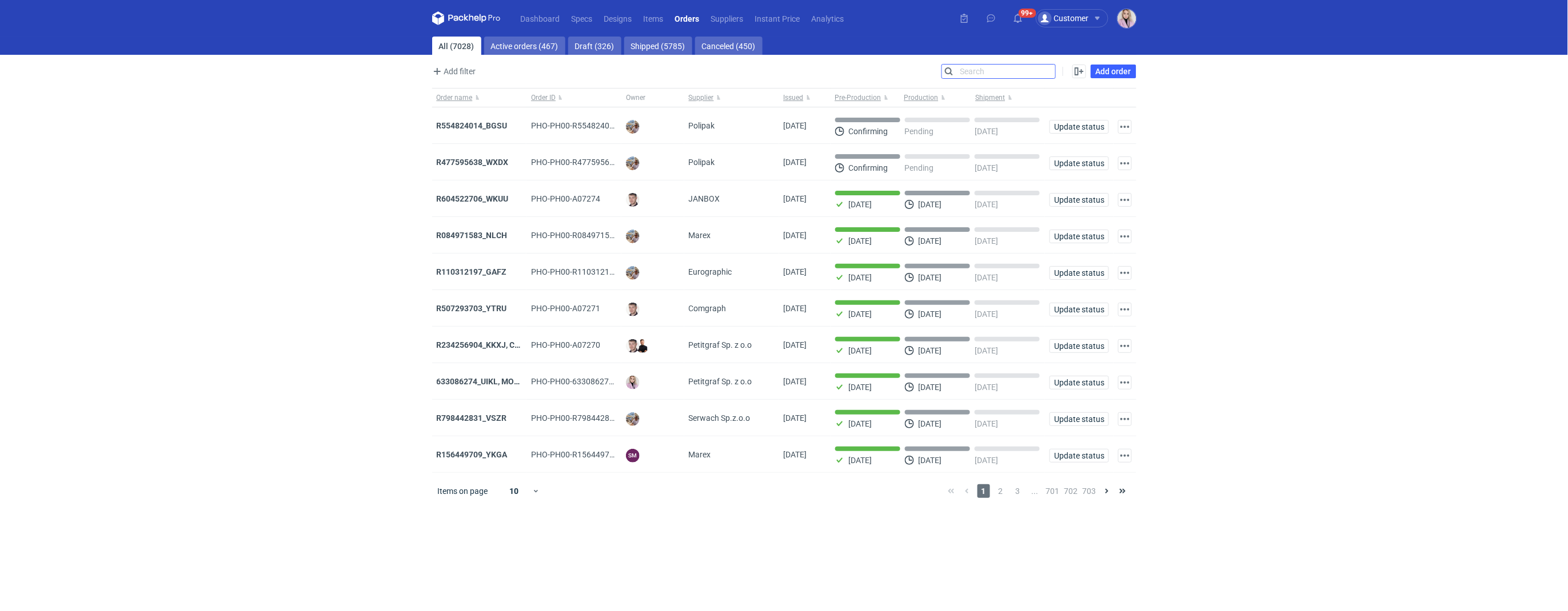
click at [1044, 69] on input "Search" at bounding box center [998, 72] width 113 height 14
paste input "PPOR"
type input "PPOR"
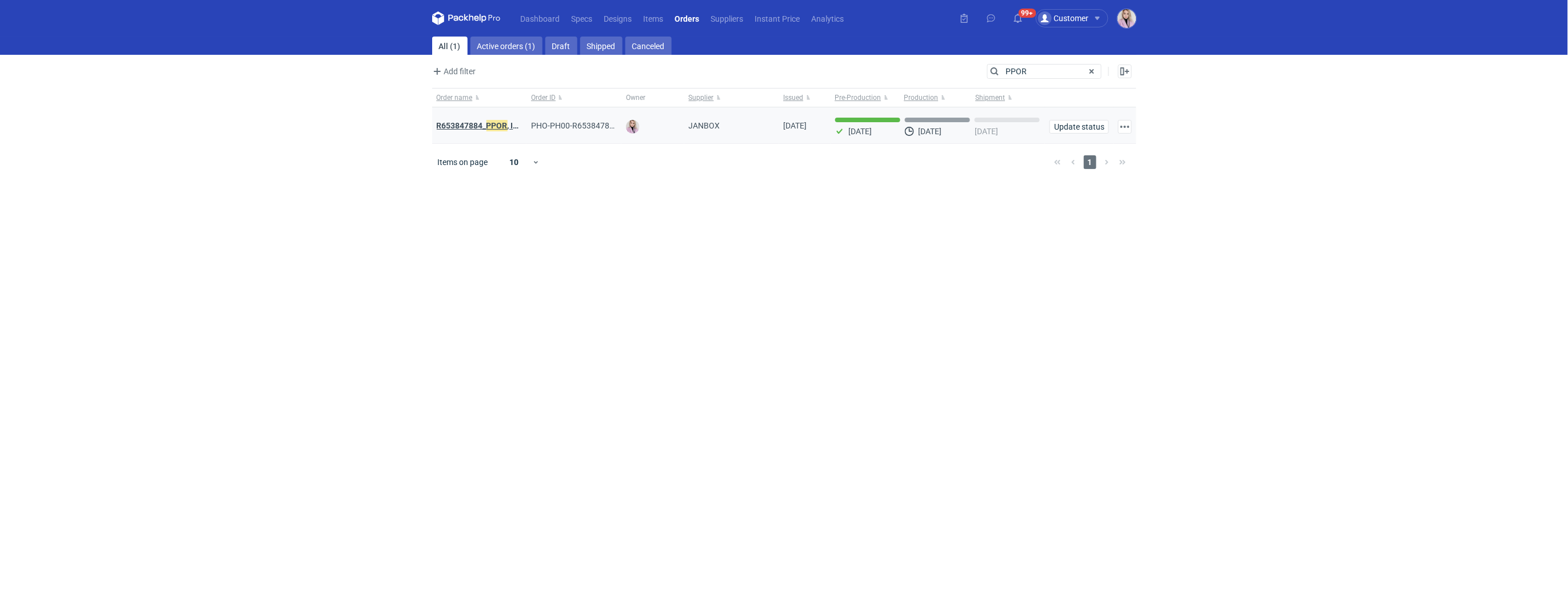
click at [466, 124] on strong "R653847884_ PPOR , IDRT, RRRT" at bounding box center [494, 126] width 115 height 12
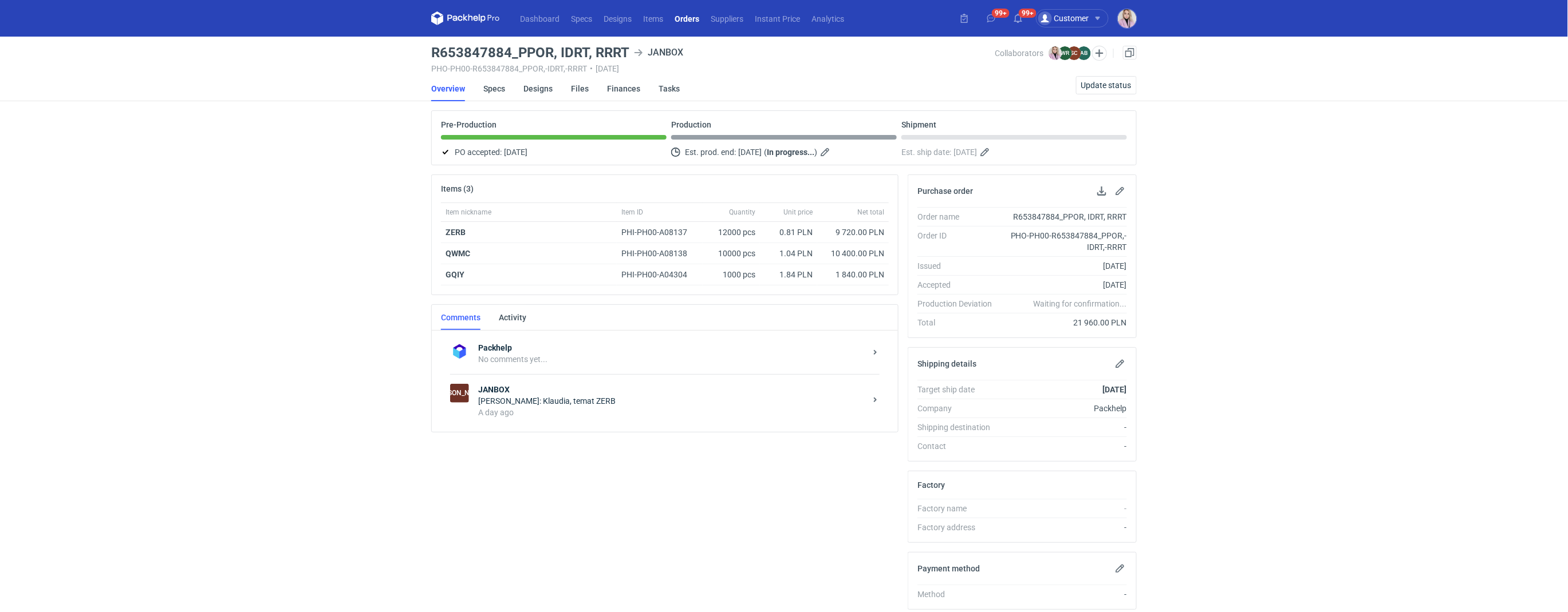
click at [585, 397] on div "[PERSON_NAME]: Klaudia, temat ZERB" at bounding box center [671, 401] width 388 height 11
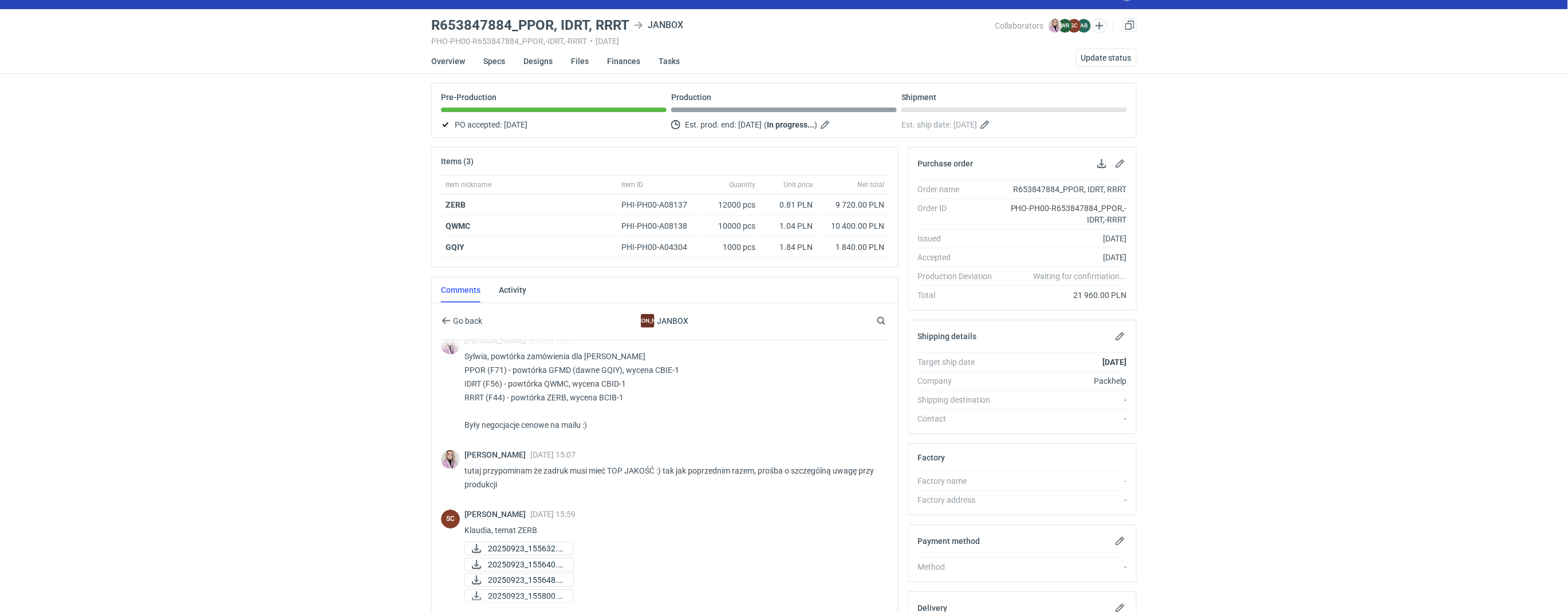
scroll to position [151, 0]
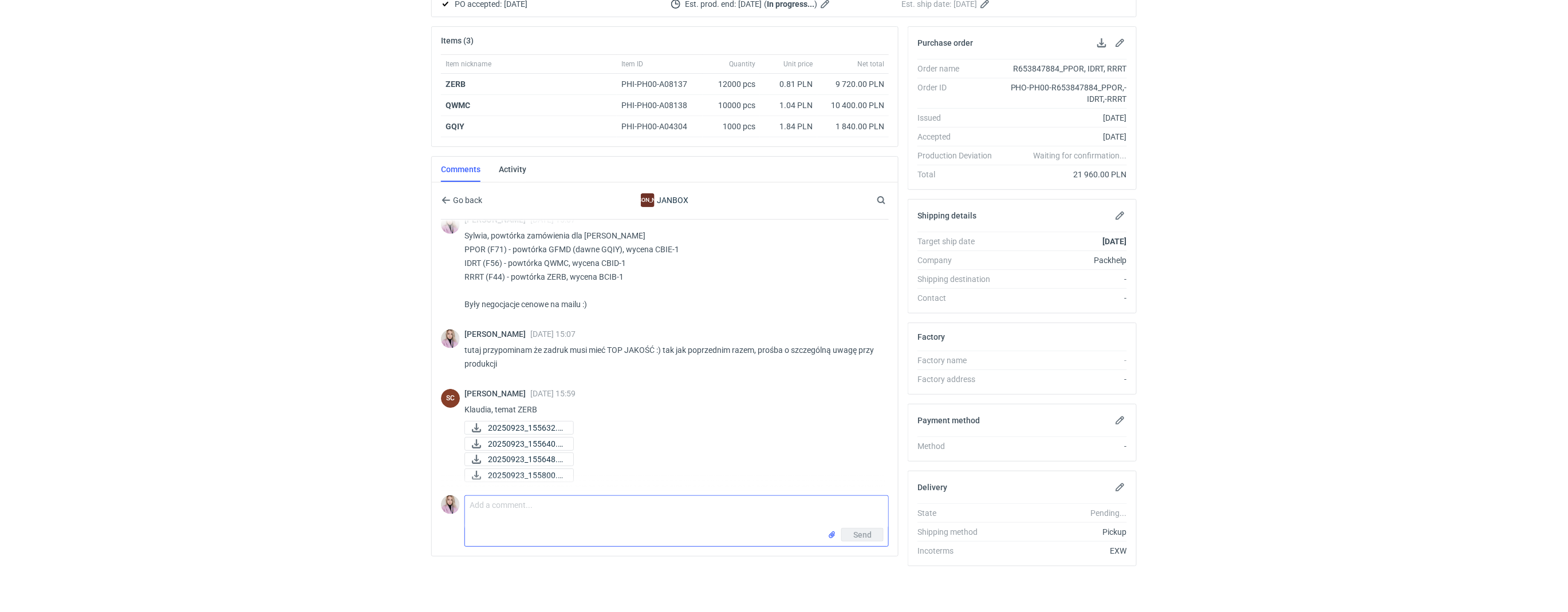
click at [502, 504] on textarea "Comment message" at bounding box center [676, 512] width 423 height 32
type textarea "S"
drag, startPoint x: 649, startPoint y: 504, endPoint x: 582, endPoint y: 504, distance: 67.0
click at [579, 506] on textarea "Cześć Sylwia, czy tutaj termin jest nie zagrozony" at bounding box center [676, 512] width 423 height 32
click at [604, 500] on textarea "Cześć Sylwia, czy tutaj termin" at bounding box center [676, 512] width 423 height 32
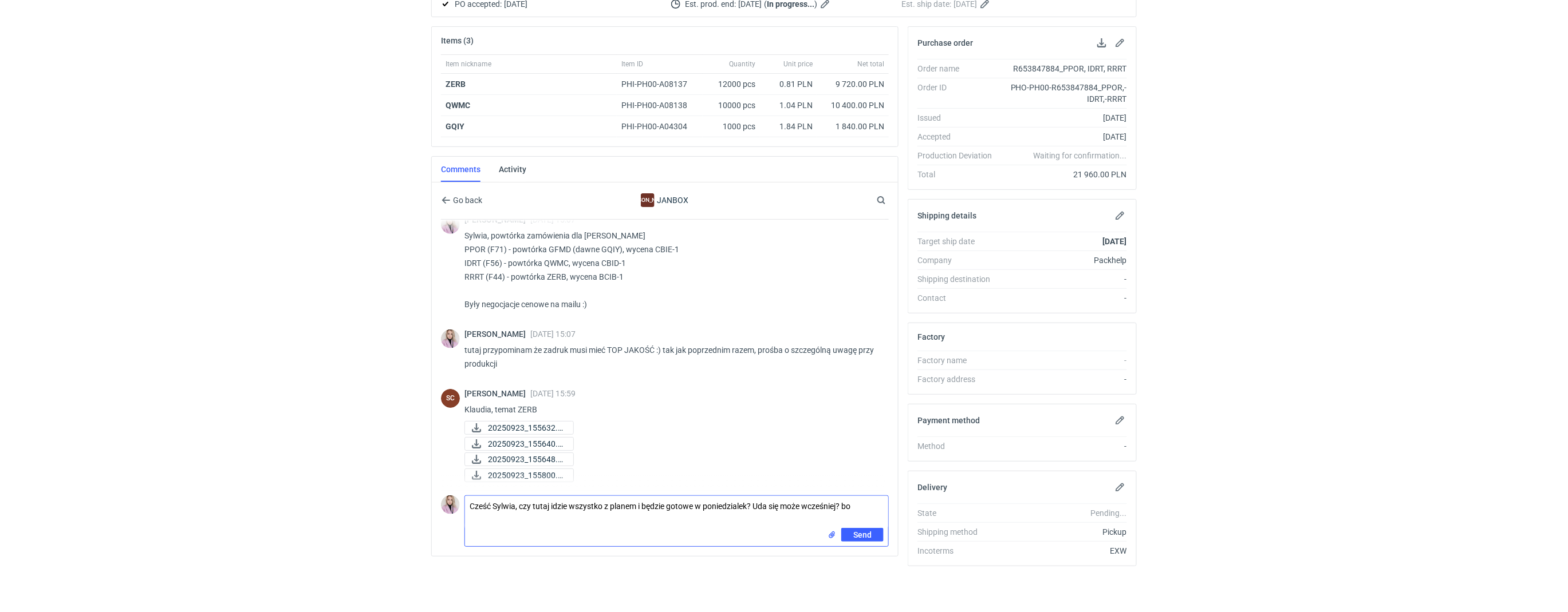
click at [868, 506] on textarea "Cześć Sylwia, czy tutaj idzie wszystko z planem i będzie gotowe w poniedzialek?…" at bounding box center [676, 512] width 423 height 32
type textarea "Cześć Sylwia, czy tutaj idzie wszystko z planem i będzie gotowe w poniedzialek?…"
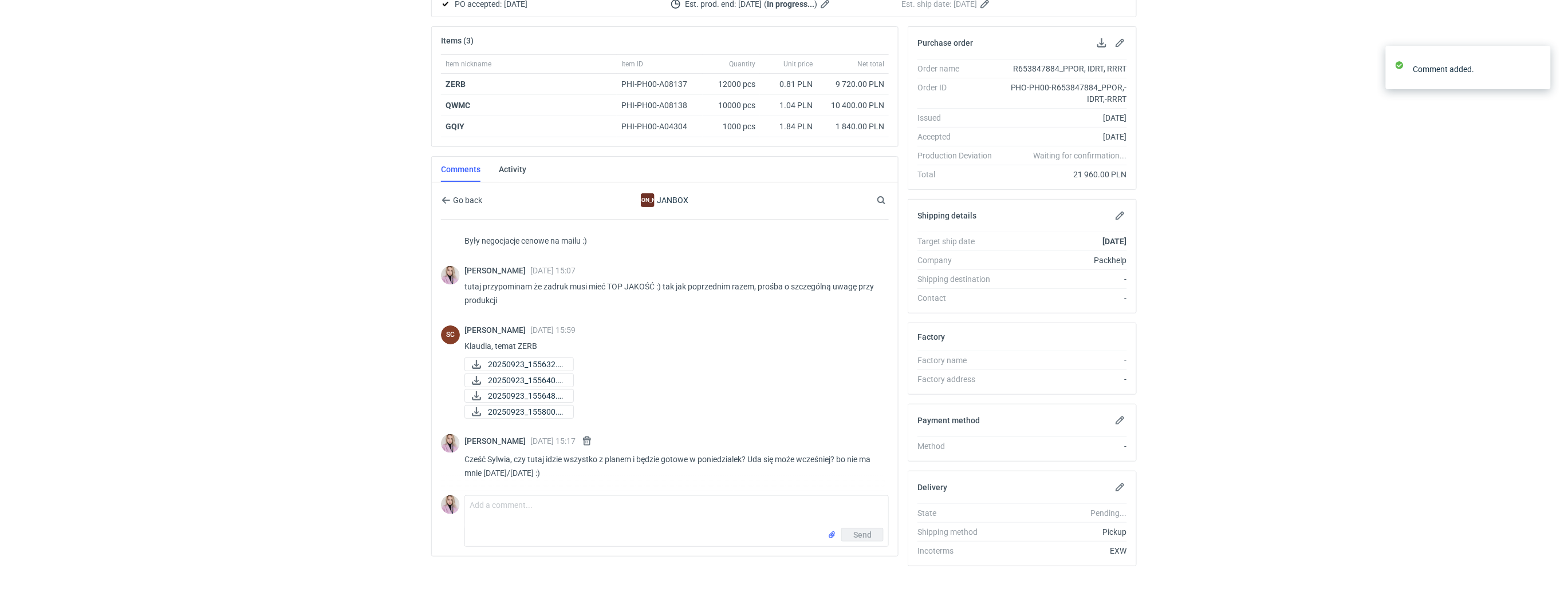
scroll to position [75, 0]
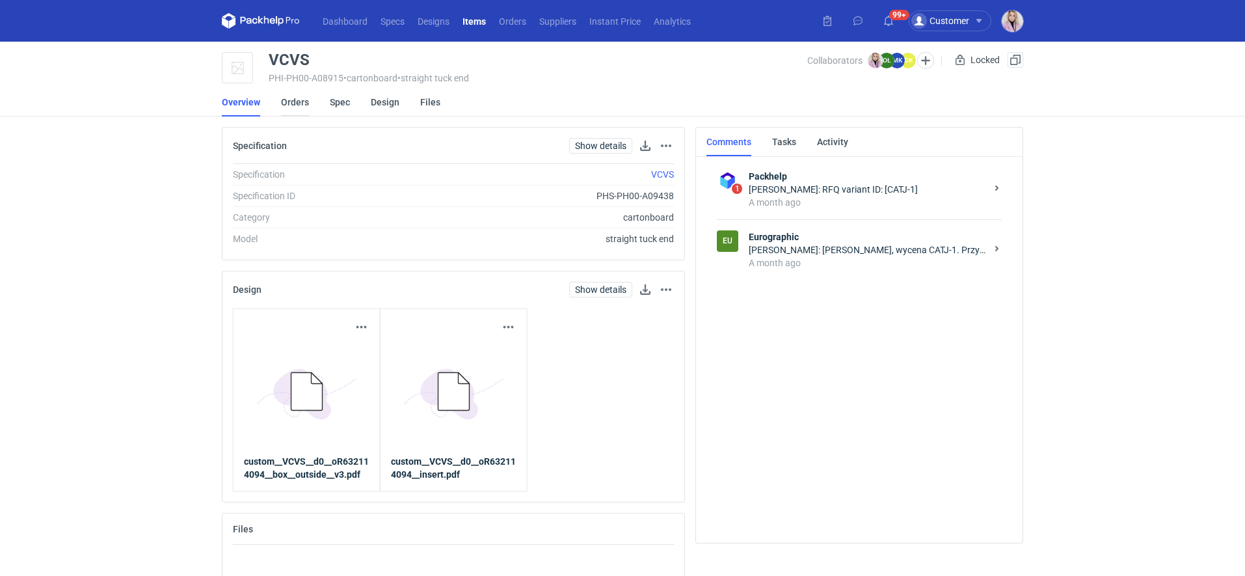
click at [290, 107] on link "Orders" at bounding box center [295, 102] width 28 height 29
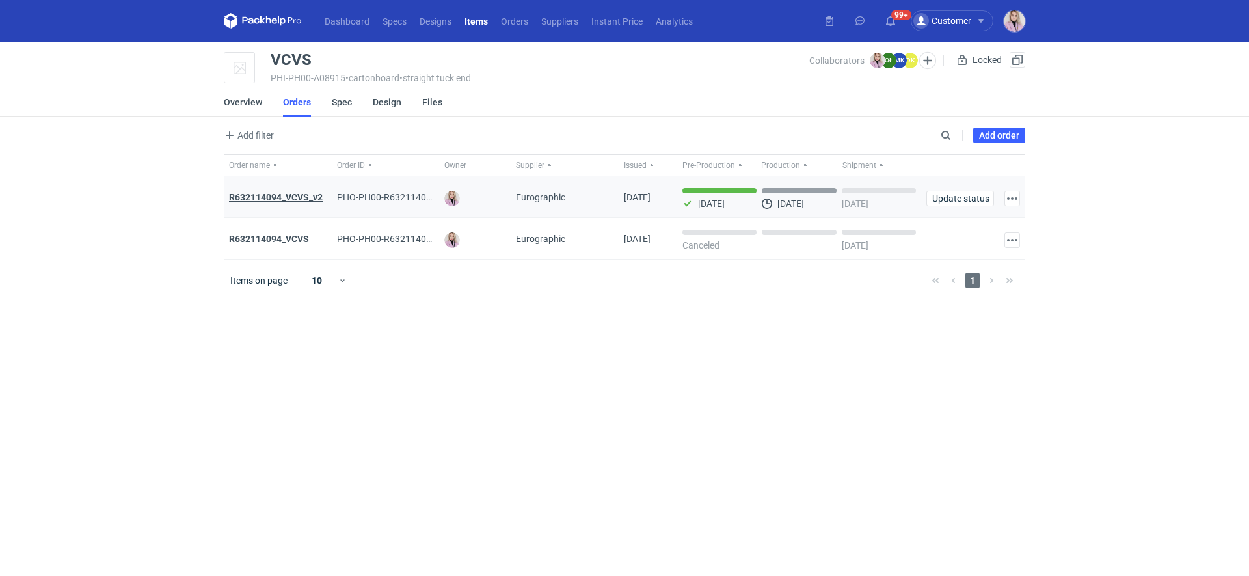
click at [276, 195] on strong "R632114094_VCVS_v2" at bounding box center [276, 197] width 94 height 10
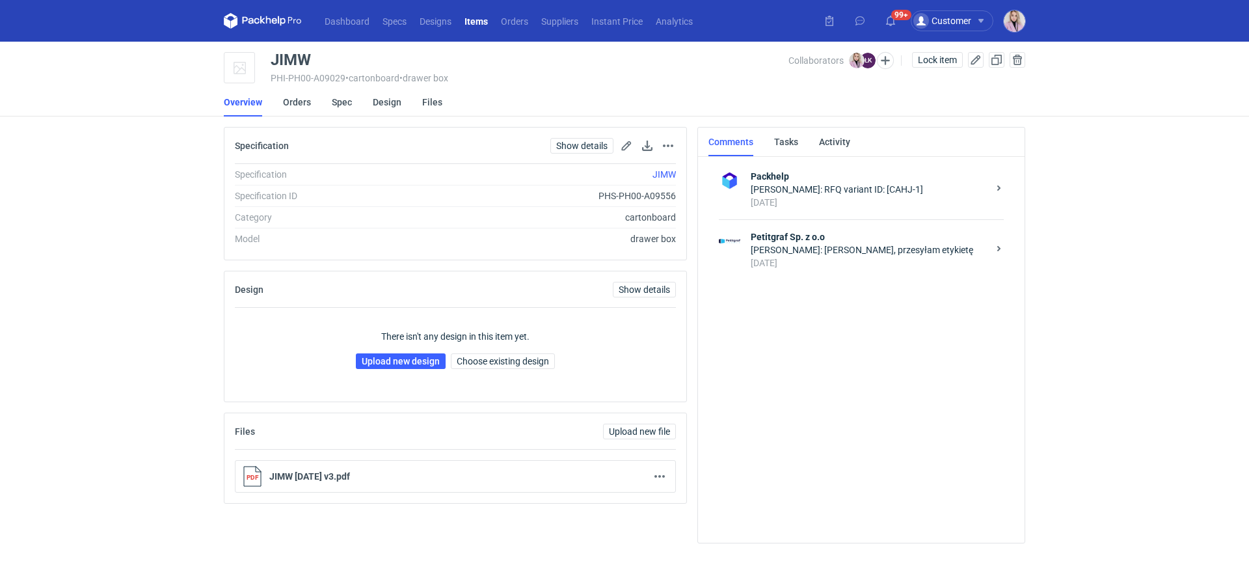
click at [846, 262] on div "[DATE]" at bounding box center [869, 262] width 237 height 13
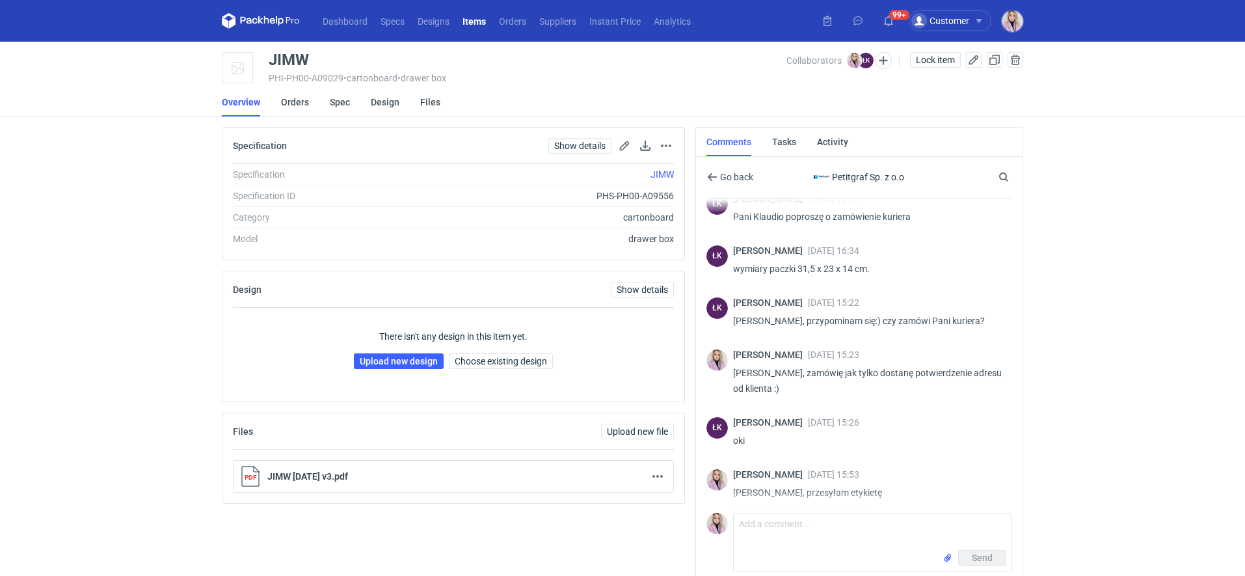
scroll to position [938, 0]
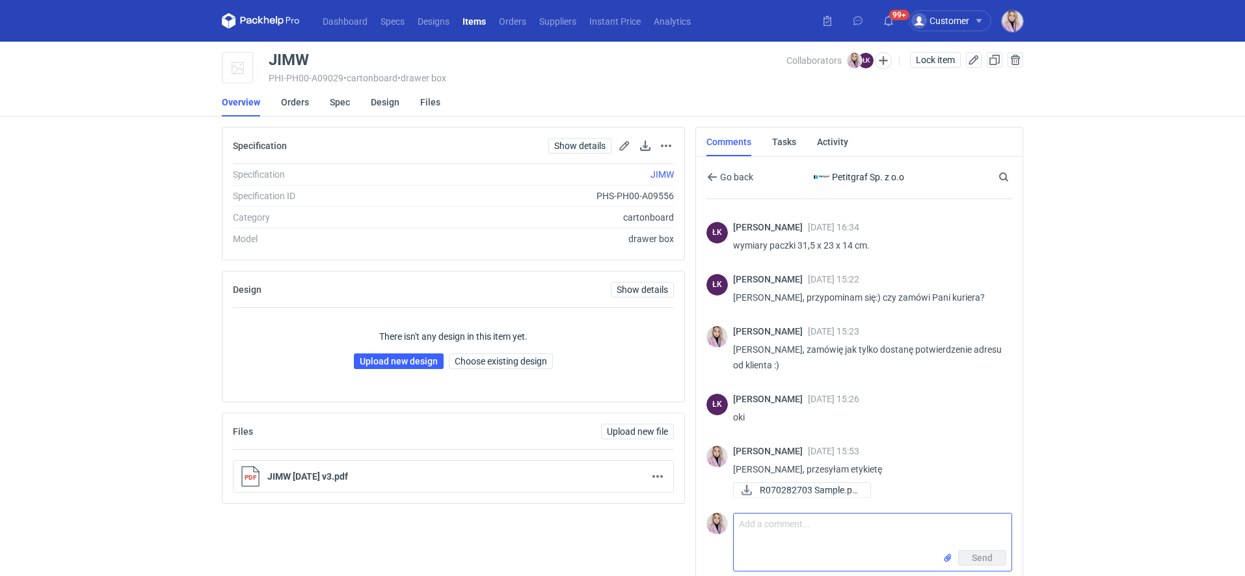
click at [755, 530] on textarea "Comment message" at bounding box center [873, 531] width 278 height 36
type textarea "Dzień dobry [PERSON_NAME], czy kurier odebrał paczkę?"
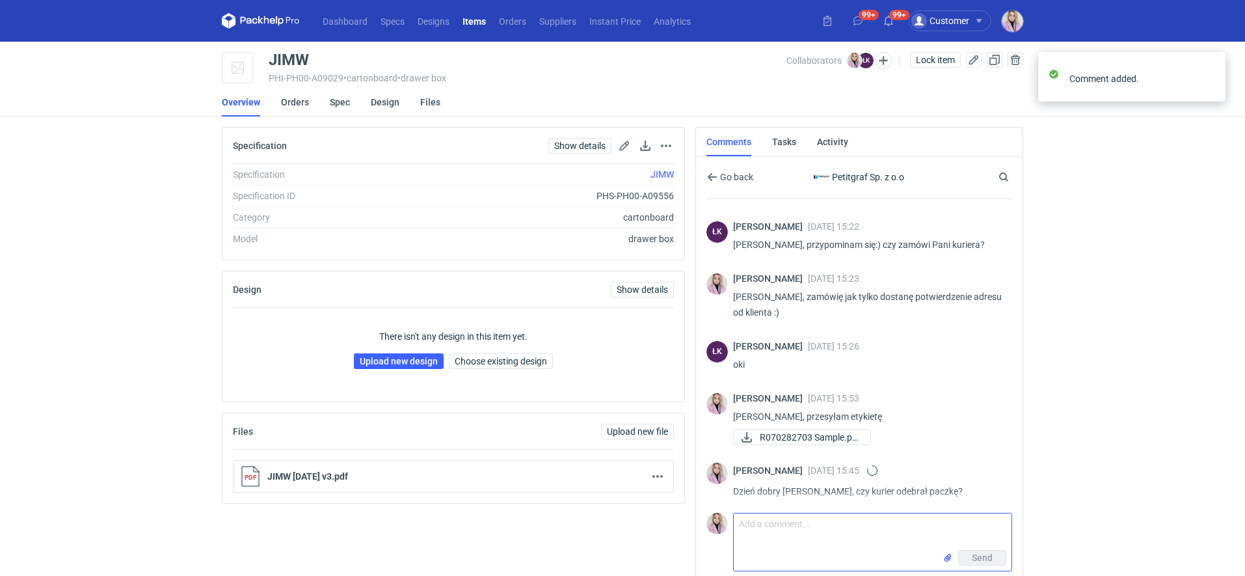
scroll to position [996, 0]
